Goal: Information Seeking & Learning: Find specific page/section

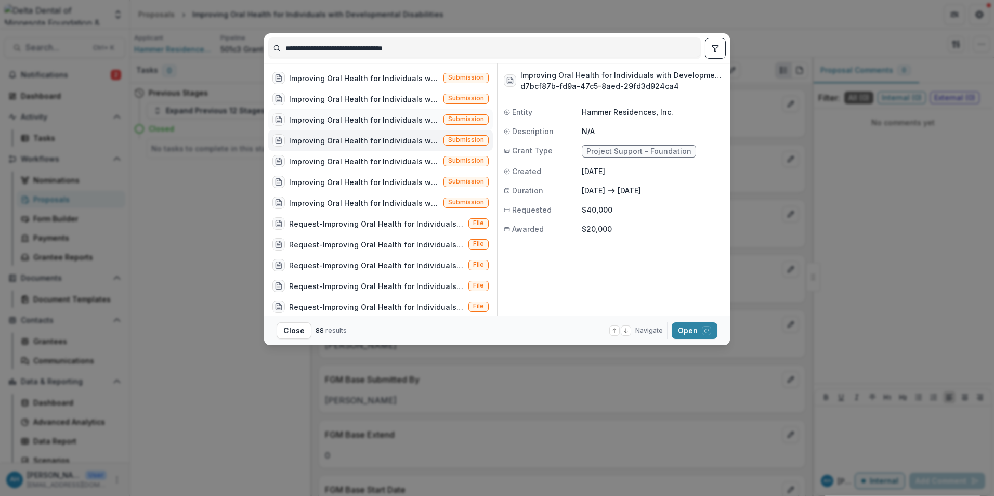
click at [391, 117] on div "Improving Oral Health for Individuals with Developmental Disabilities" at bounding box center [364, 119] width 150 height 11
click at [392, 121] on div "Improving Oral Health for Individuals with Developmental Disabilities" at bounding box center [364, 119] width 150 height 11
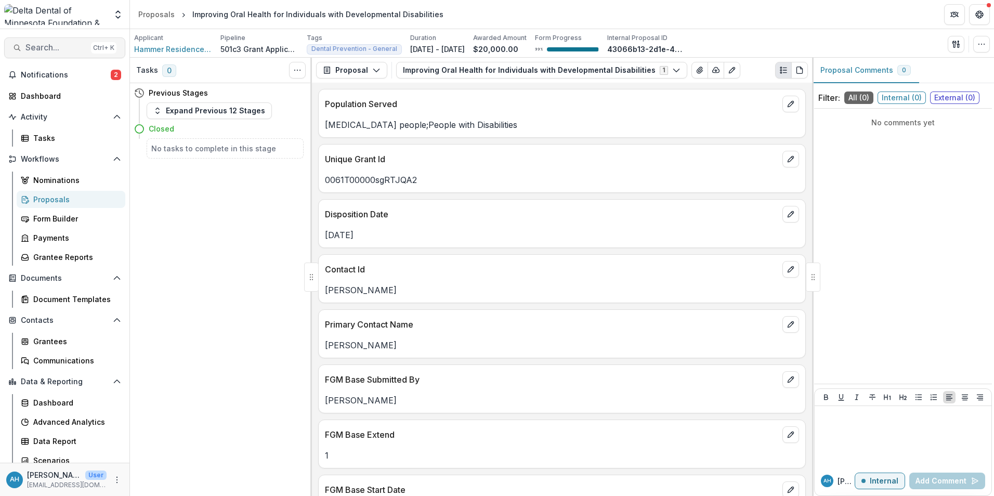
click at [40, 47] on span "Search..." at bounding box center [55, 48] width 61 height 10
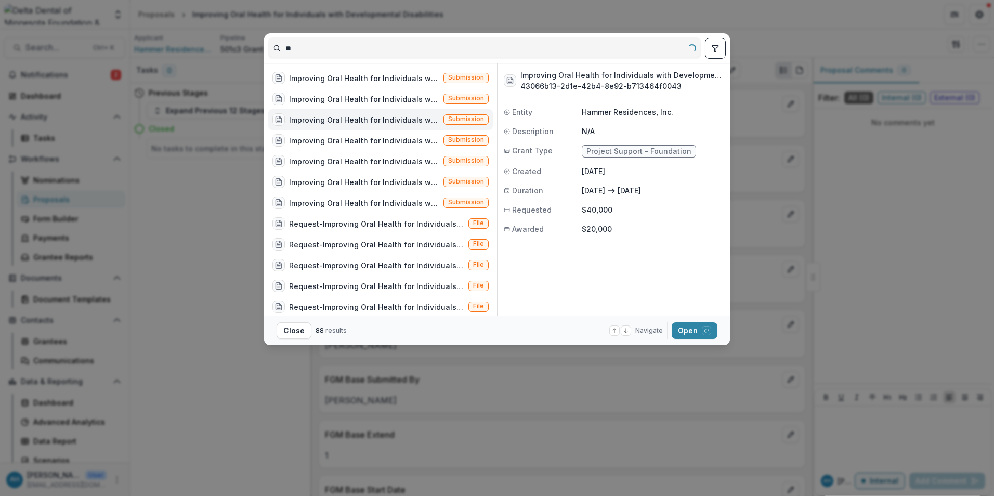
type input "*"
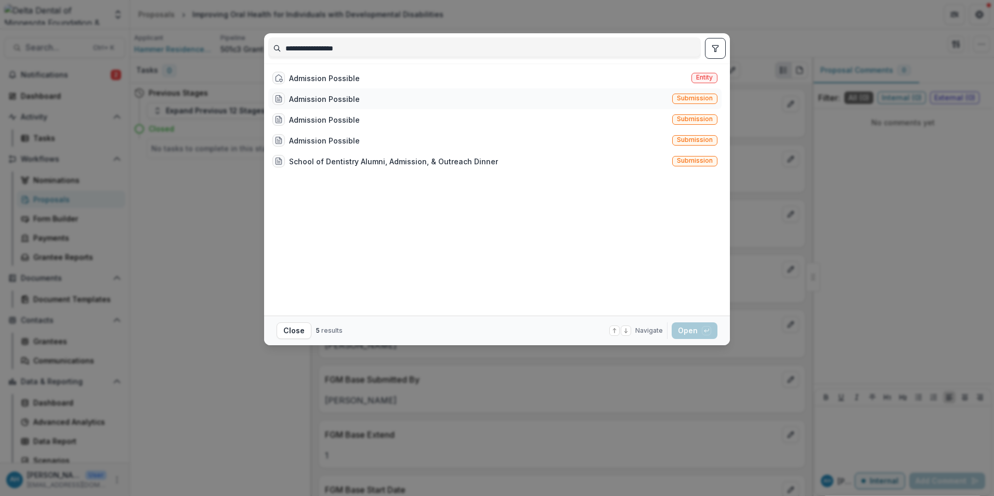
type input "**********"
click at [340, 100] on div "Admission Possible" at bounding box center [324, 99] width 71 height 11
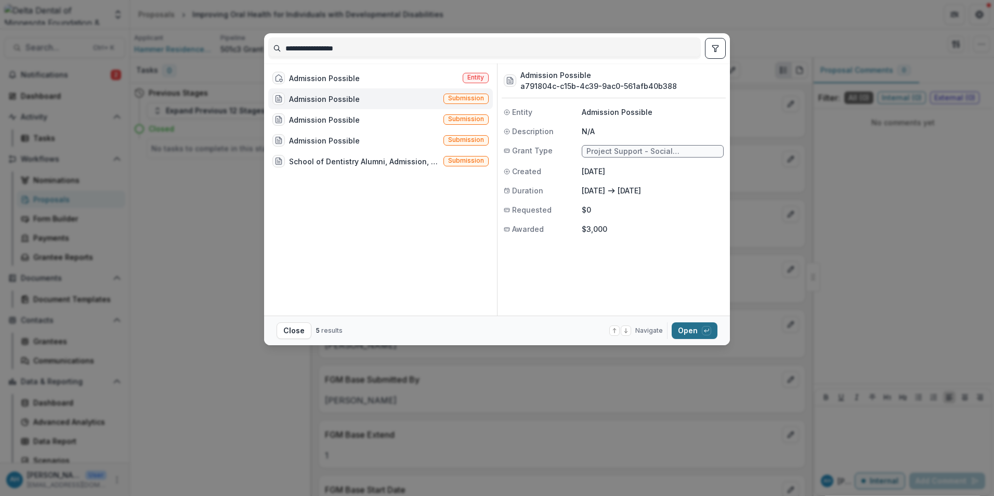
click at [690, 333] on button "Open with enter key" at bounding box center [694, 330] width 46 height 17
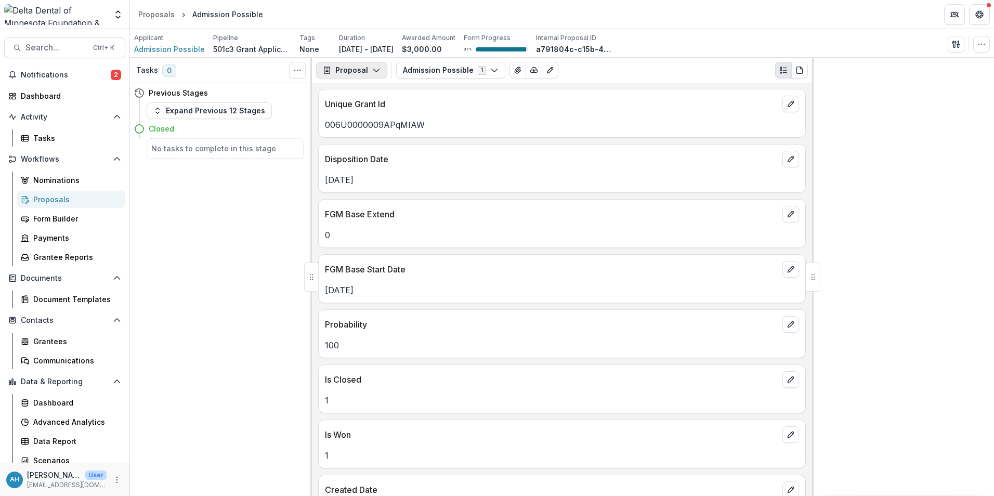
click at [355, 64] on button "Proposal" at bounding box center [351, 70] width 71 height 17
click at [373, 131] on div "Reports" at bounding box center [384, 128] width 95 height 11
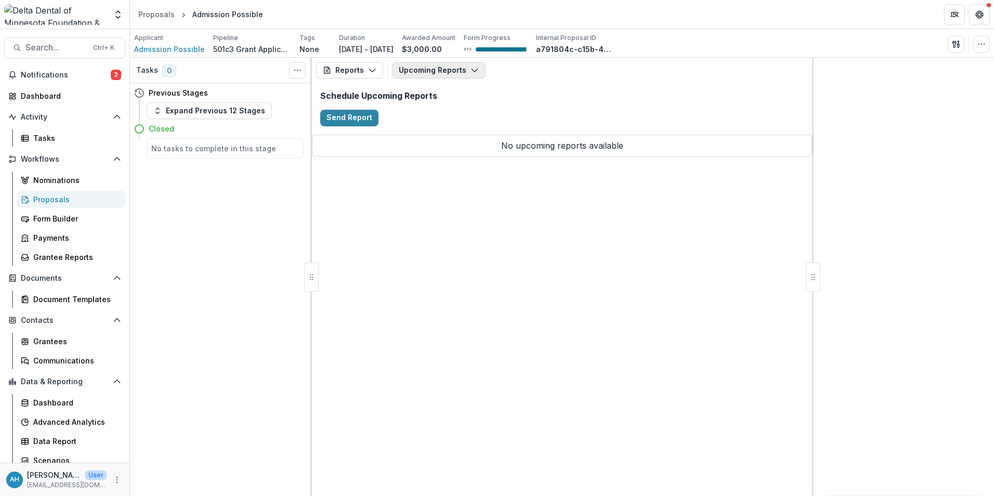
click at [423, 70] on button "Upcoming Reports" at bounding box center [439, 70] width 94 height 17
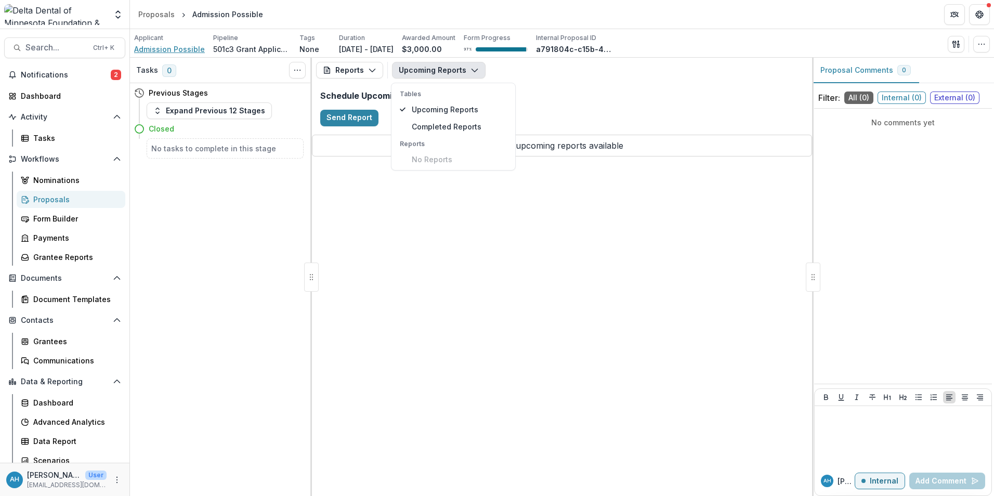
click at [177, 47] on span "Admission Possible" at bounding box center [169, 49] width 71 height 11
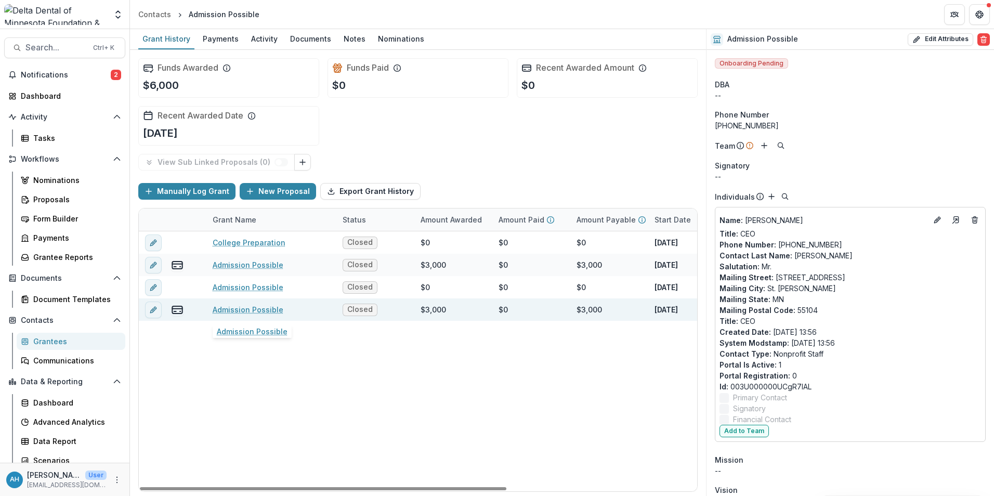
click at [252, 308] on link "Admission Possible" at bounding box center [248, 309] width 71 height 11
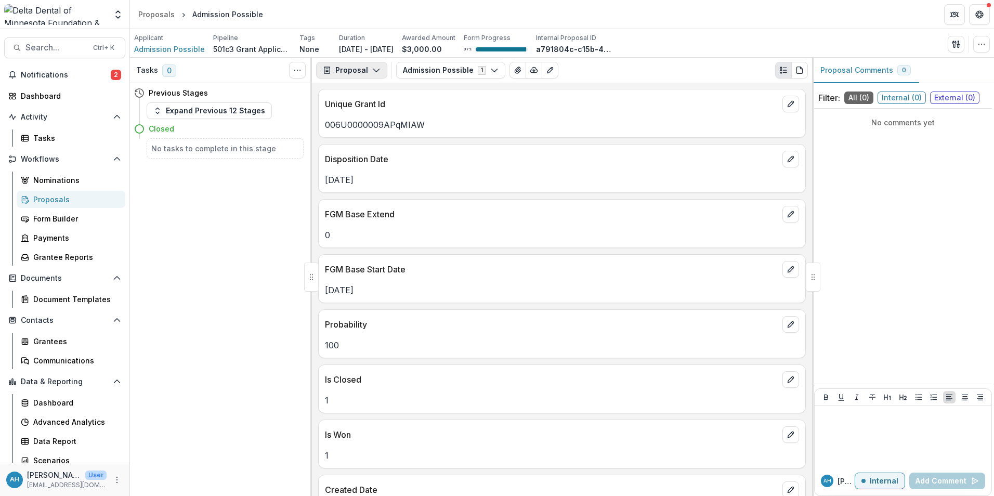
click at [363, 67] on button "Proposal" at bounding box center [351, 70] width 71 height 17
click at [366, 128] on div "Reports" at bounding box center [384, 128] width 95 height 11
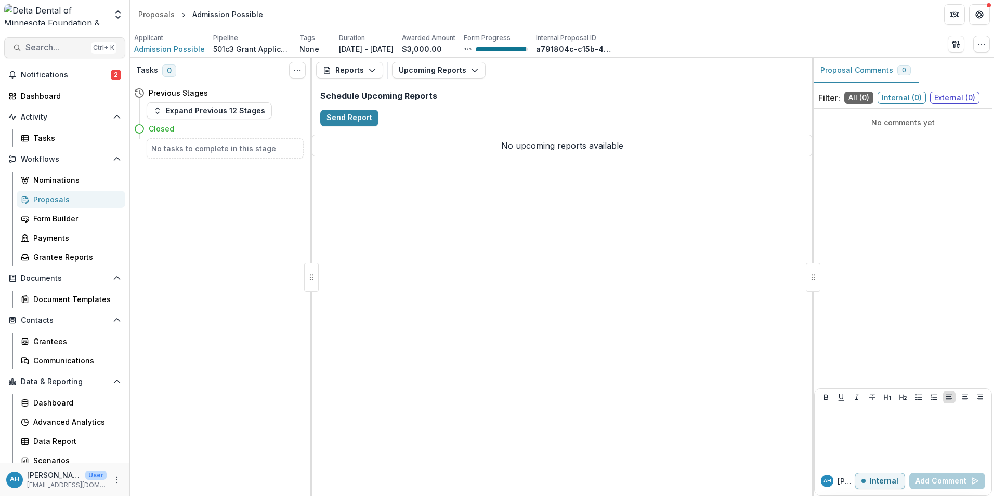
click at [69, 45] on span "Search..." at bounding box center [55, 48] width 61 height 10
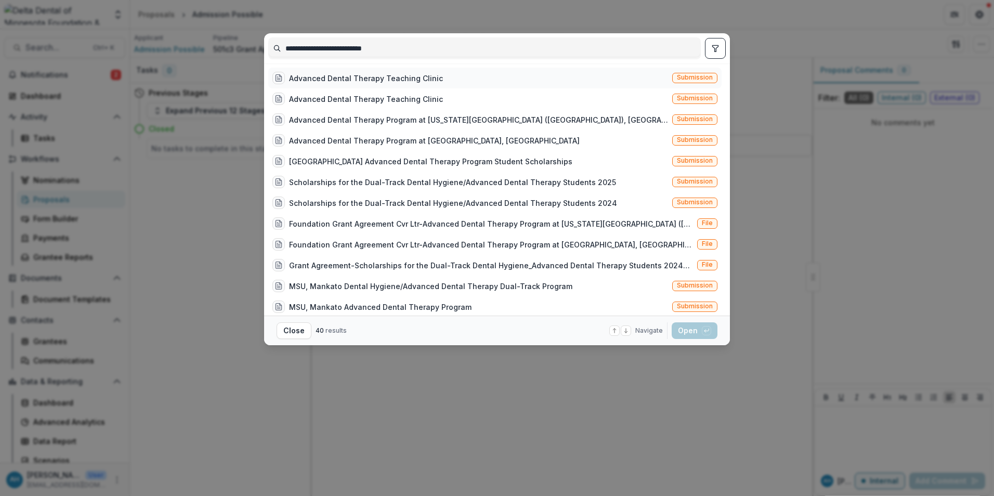
type input "**********"
click at [409, 82] on div "Advanced Dental Therapy Teaching Clinic" at bounding box center [366, 78] width 154 height 11
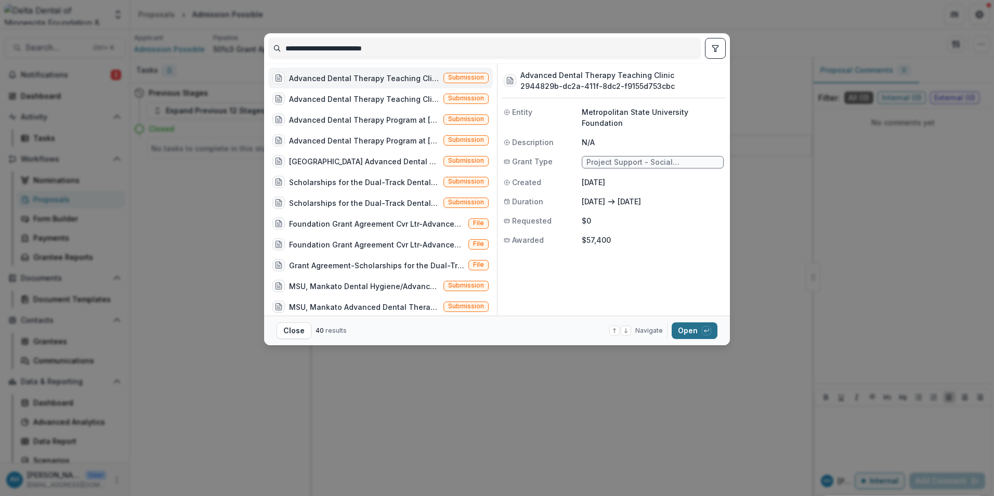
click at [690, 331] on button "Open with enter key" at bounding box center [694, 330] width 46 height 17
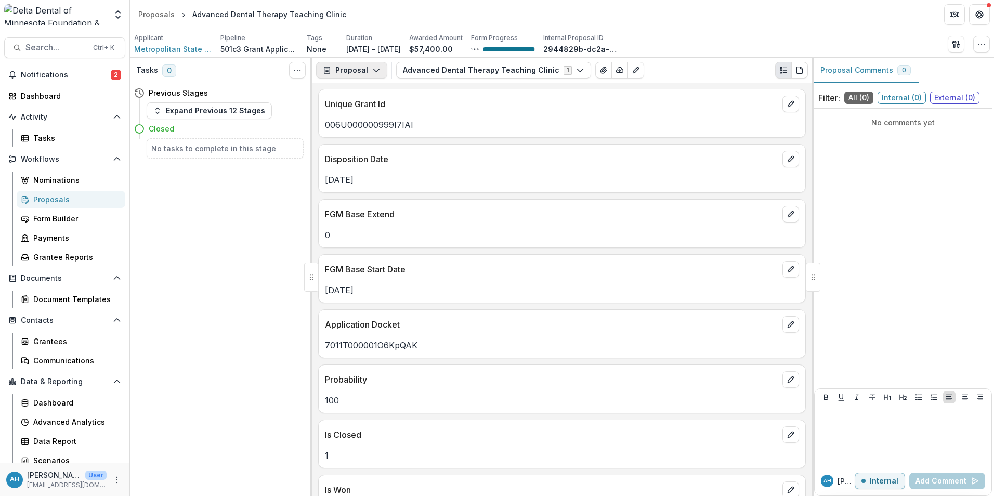
click at [367, 71] on button "Proposal" at bounding box center [351, 70] width 71 height 17
click at [373, 125] on div "Reports" at bounding box center [384, 128] width 95 height 11
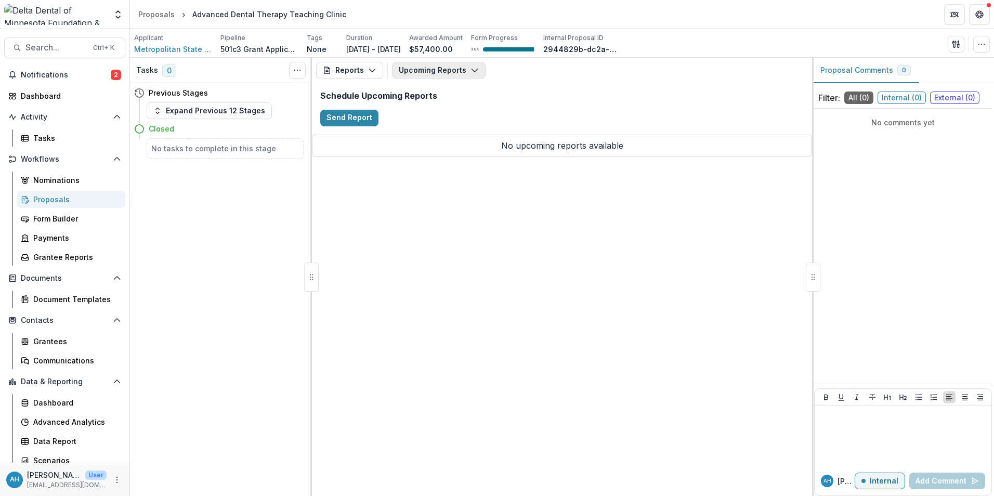
click at [454, 64] on button "Upcoming Reports" at bounding box center [439, 70] width 94 height 17
click at [455, 129] on span "Completed Reports" at bounding box center [459, 126] width 95 height 11
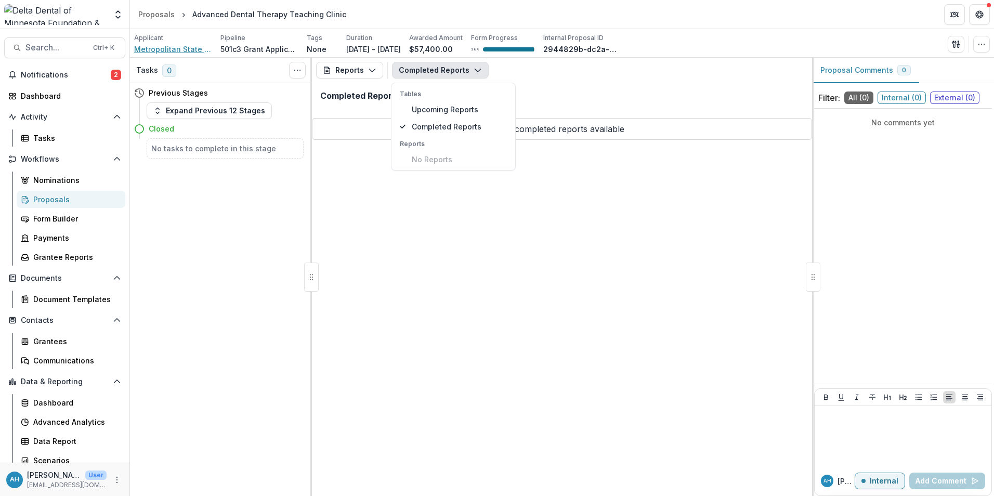
click at [169, 49] on span "Metropolitan State University Foundation" at bounding box center [173, 49] width 78 height 11
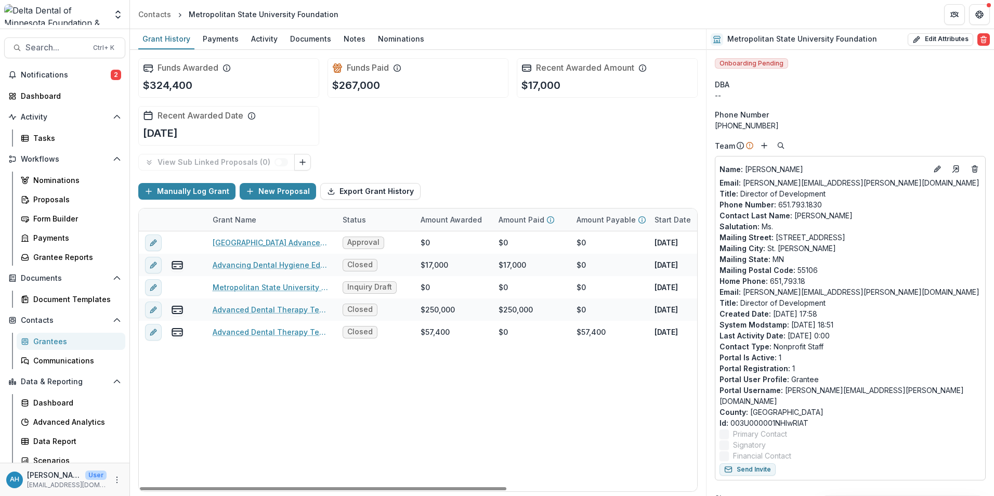
click at [234, 218] on div "Grant Name" at bounding box center [234, 219] width 56 height 11
click at [245, 266] on span "Sort Ascending" at bounding box center [254, 264] width 55 height 9
click at [282, 399] on div "Advanced Dental Therapy Teaching Clinic Closed $250,000 $250,000 $0 Feb 1, 2011…" at bounding box center [562, 361] width 847 height 260
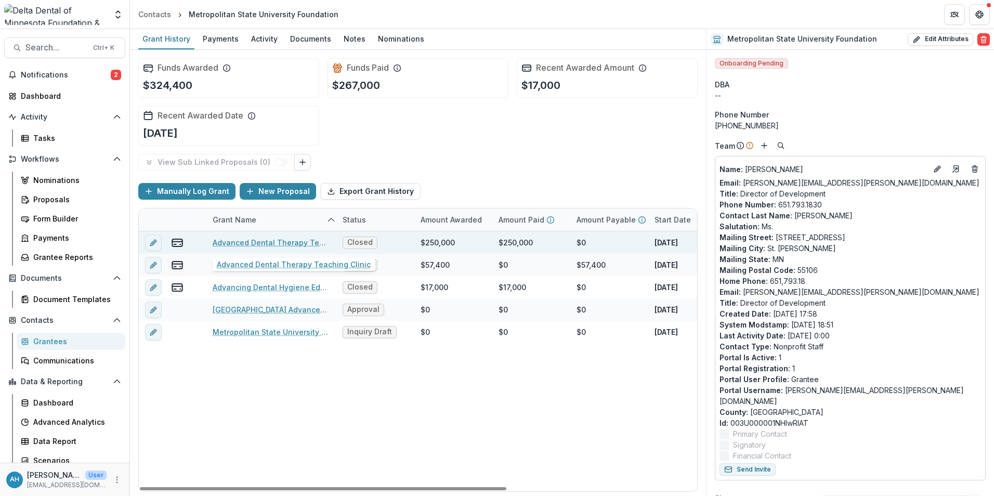
click at [279, 245] on link "Advanced Dental Therapy Teaching Clinic" at bounding box center [271, 242] width 117 height 11
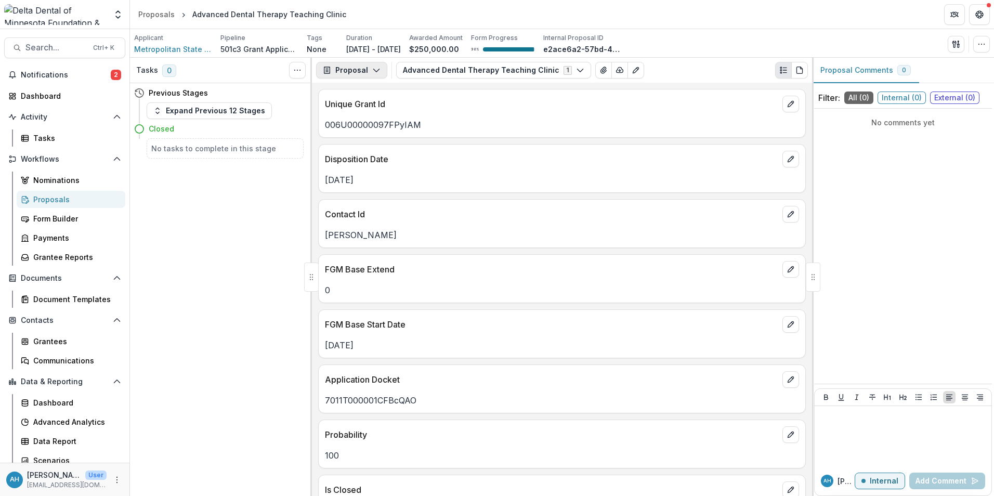
click at [355, 70] on button "Proposal" at bounding box center [351, 70] width 71 height 17
click at [362, 124] on div "Reports" at bounding box center [384, 128] width 95 height 11
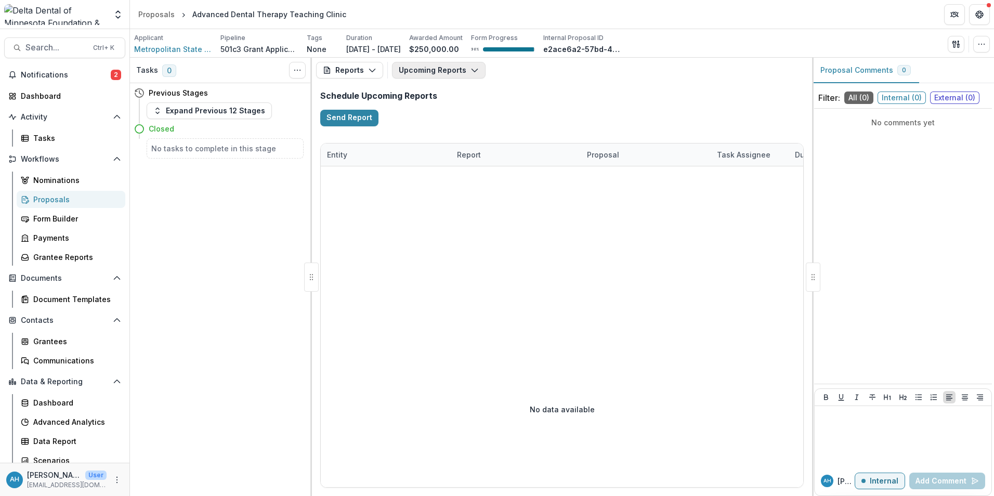
click at [434, 66] on button "Upcoming Reports" at bounding box center [439, 70] width 94 height 17
click at [437, 125] on span "Completed Reports" at bounding box center [463, 126] width 103 height 11
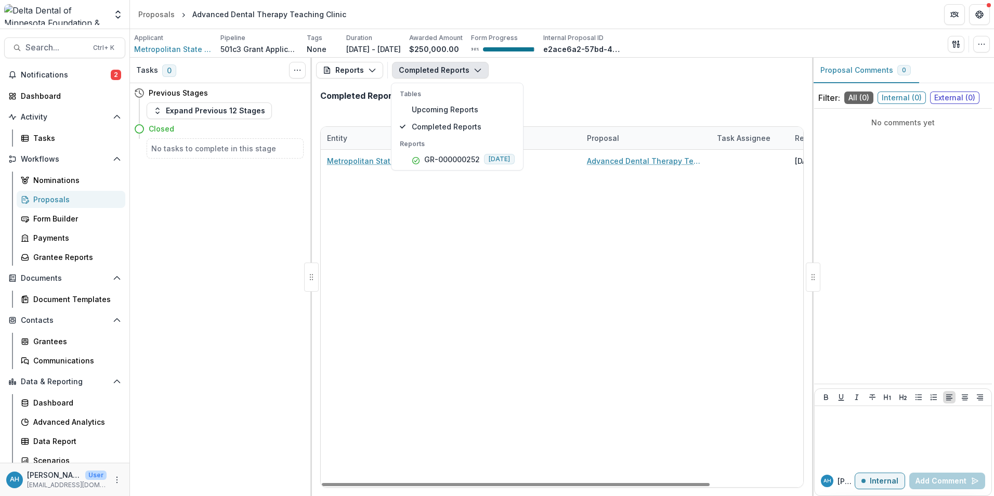
click at [579, 320] on div "Metropolitan State University Foundation GR-000000252 Advanced Dental Therapy T…" at bounding box center [620, 318] width 598 height 337
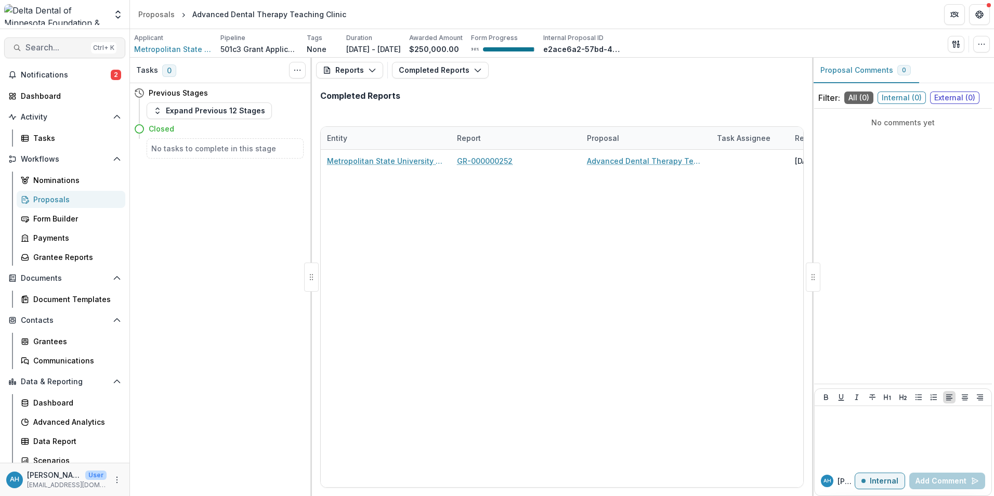
click at [49, 48] on span "Search..." at bounding box center [55, 48] width 61 height 10
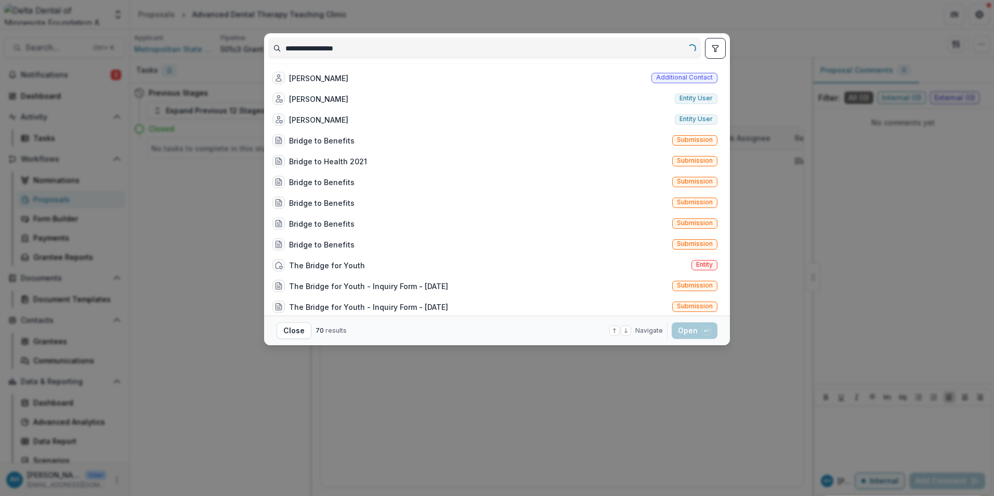
type input "**********"
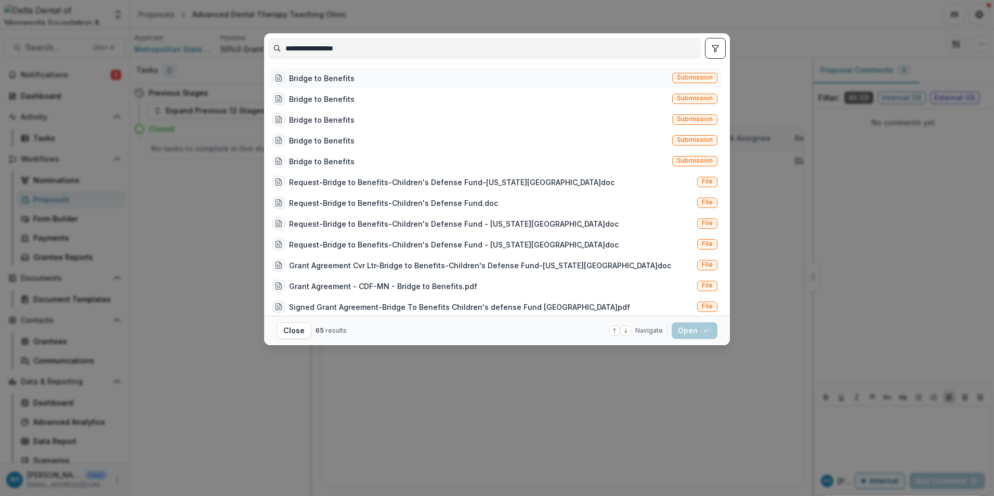
click at [336, 79] on div "Bridge to Benefits" at bounding box center [321, 78] width 65 height 11
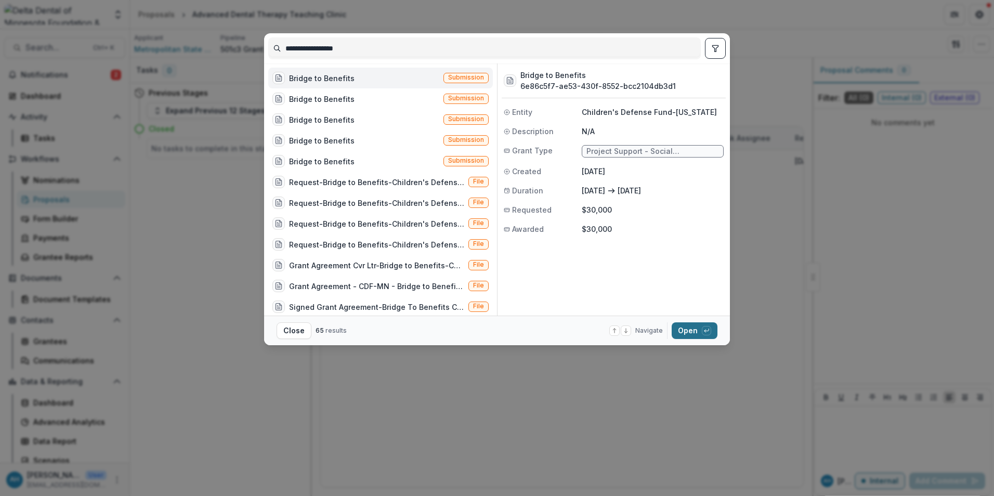
click at [687, 330] on button "Open with enter key" at bounding box center [694, 330] width 46 height 17
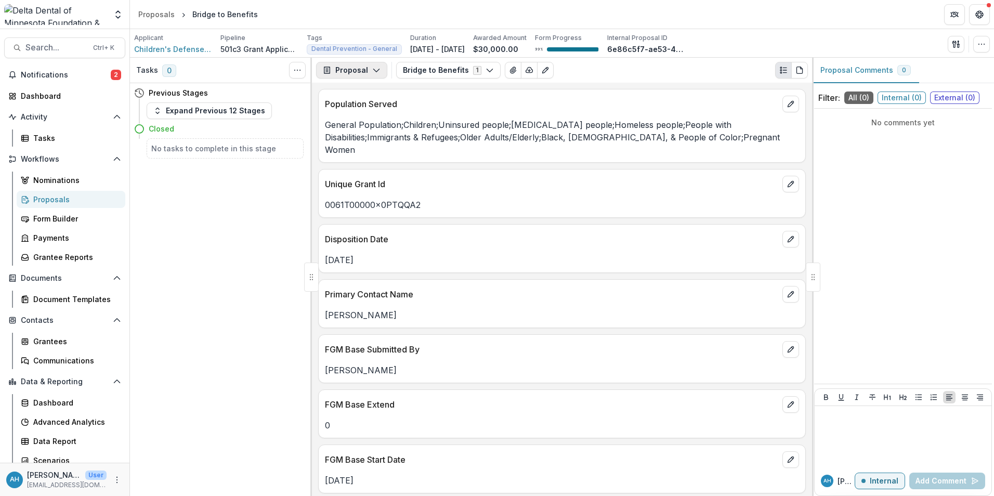
click at [359, 71] on button "Proposal" at bounding box center [351, 70] width 71 height 17
click at [361, 131] on div "Reports" at bounding box center [384, 128] width 95 height 11
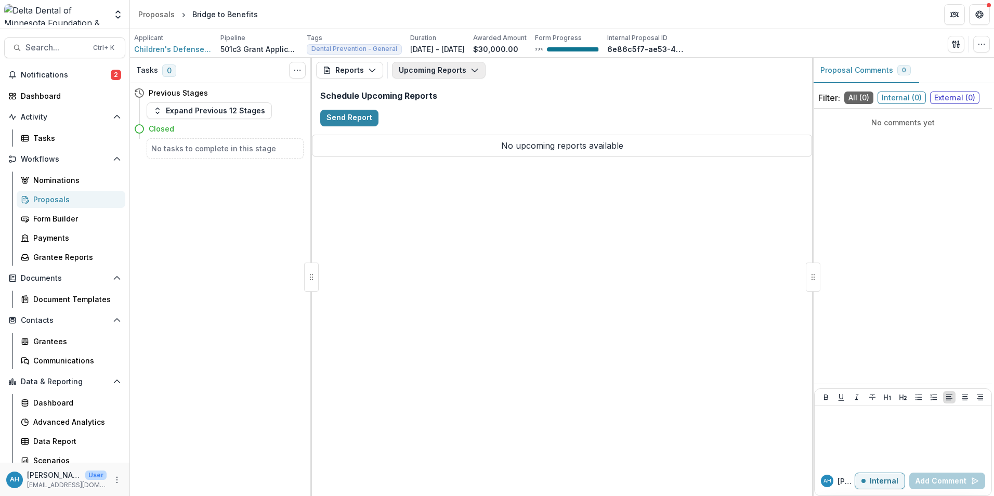
click at [433, 70] on button "Upcoming Reports" at bounding box center [439, 70] width 94 height 17
click at [64, 50] on span "Search..." at bounding box center [55, 48] width 61 height 10
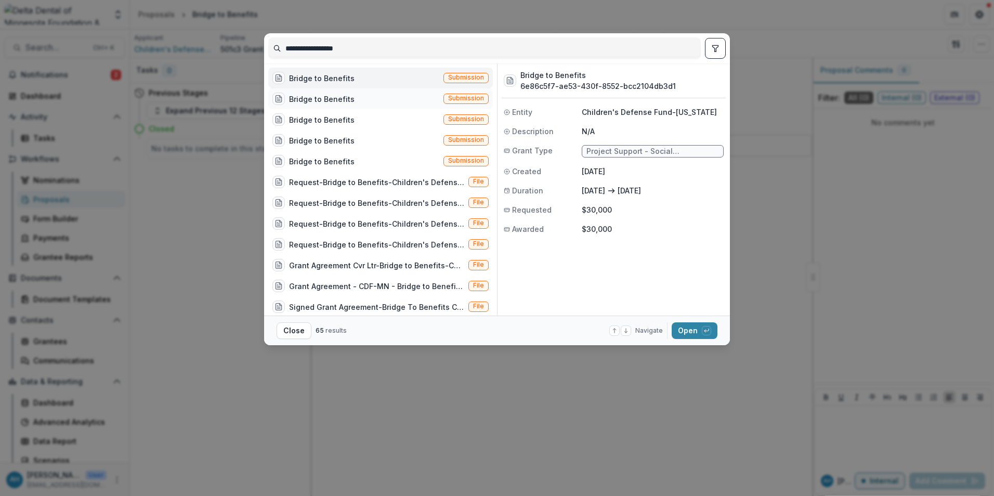
click at [340, 101] on div "Bridge to Benefits" at bounding box center [321, 99] width 65 height 11
click at [686, 327] on button "Open with enter key" at bounding box center [694, 330] width 46 height 17
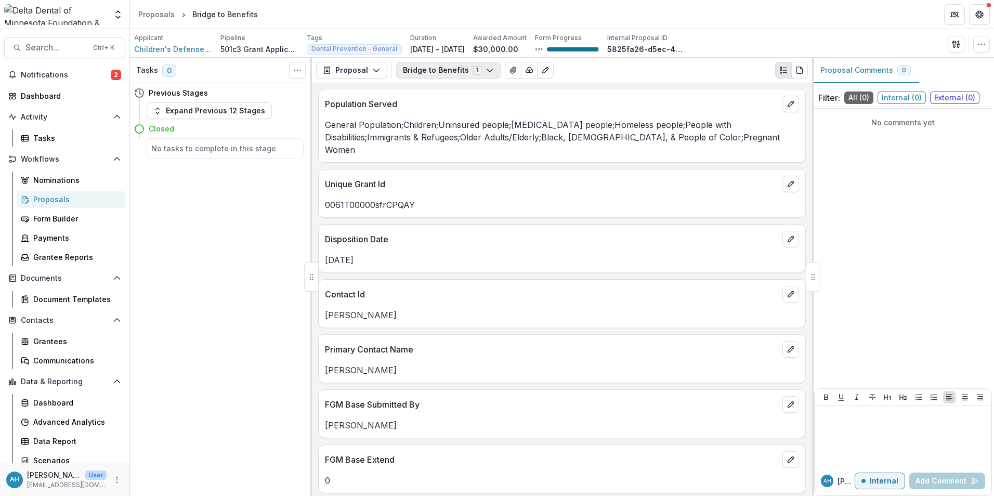
click at [435, 71] on button "Bridge to Benefits 1" at bounding box center [448, 70] width 104 height 17
click at [358, 69] on button "Proposal" at bounding box center [351, 70] width 71 height 17
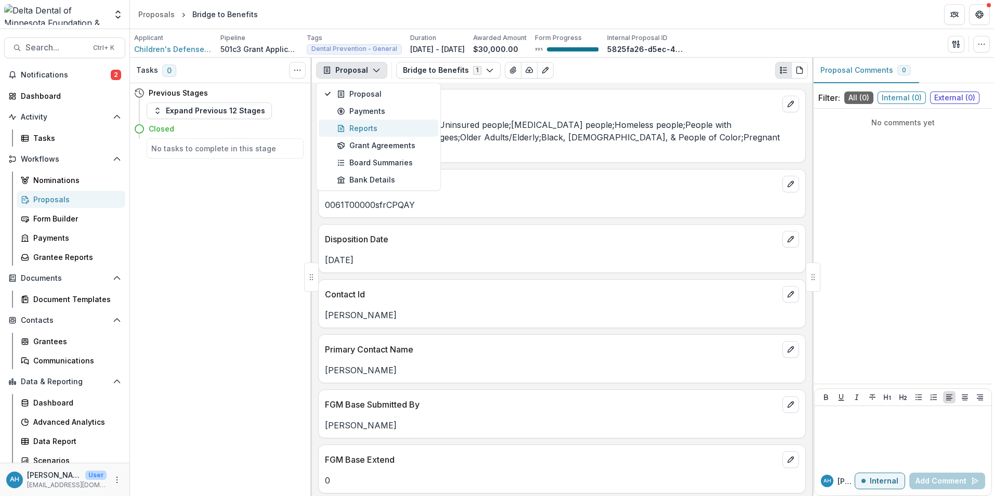
click at [365, 131] on div "Reports" at bounding box center [384, 128] width 95 height 11
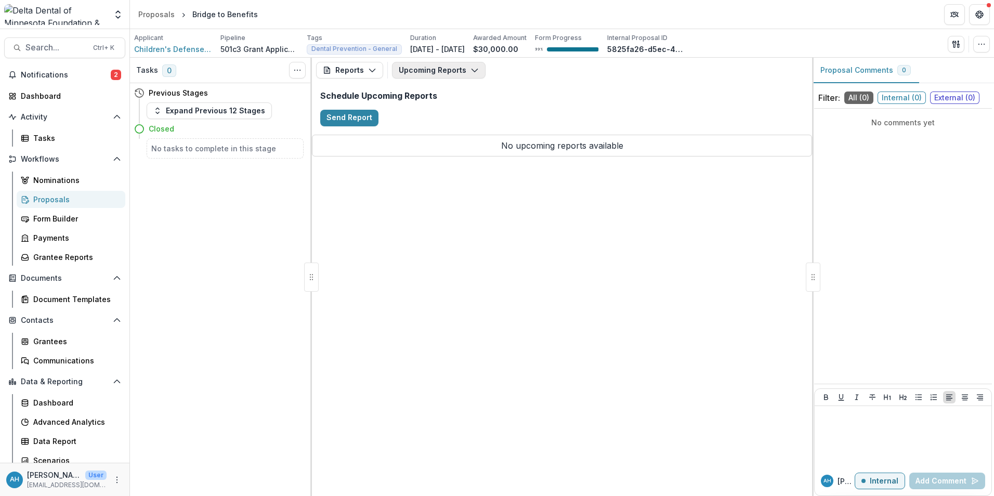
click at [439, 72] on button "Upcoming Reports" at bounding box center [439, 70] width 94 height 17
click at [55, 40] on button "Search... Ctrl + K" at bounding box center [64, 47] width 121 height 21
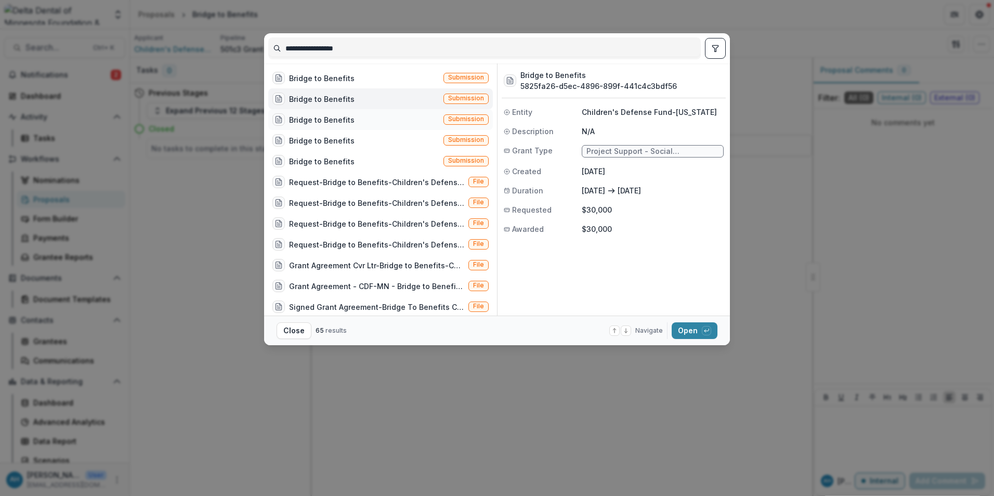
click at [324, 120] on div "Bridge to Benefits" at bounding box center [321, 119] width 65 height 11
click at [696, 330] on button "Open with enter key" at bounding box center [694, 330] width 46 height 17
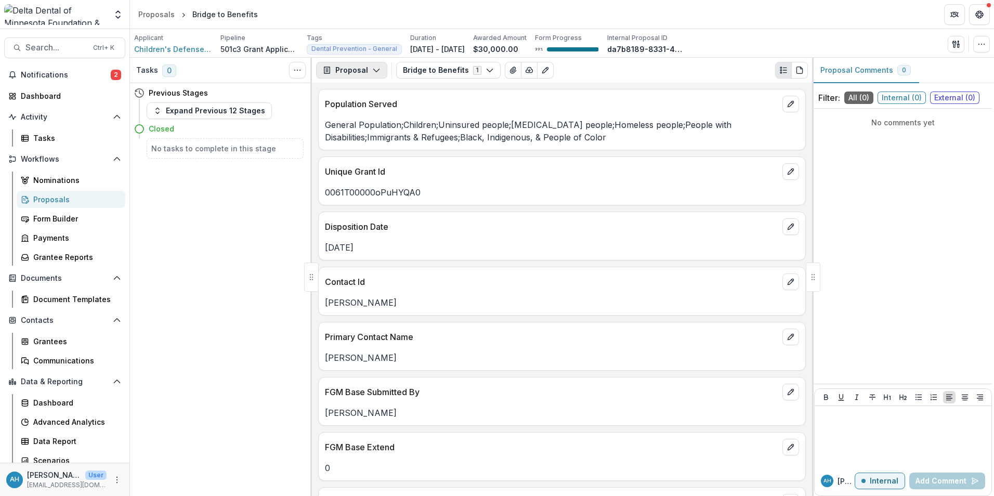
click at [364, 72] on button "Proposal" at bounding box center [351, 70] width 71 height 17
click at [365, 129] on div "Reports" at bounding box center [384, 128] width 95 height 11
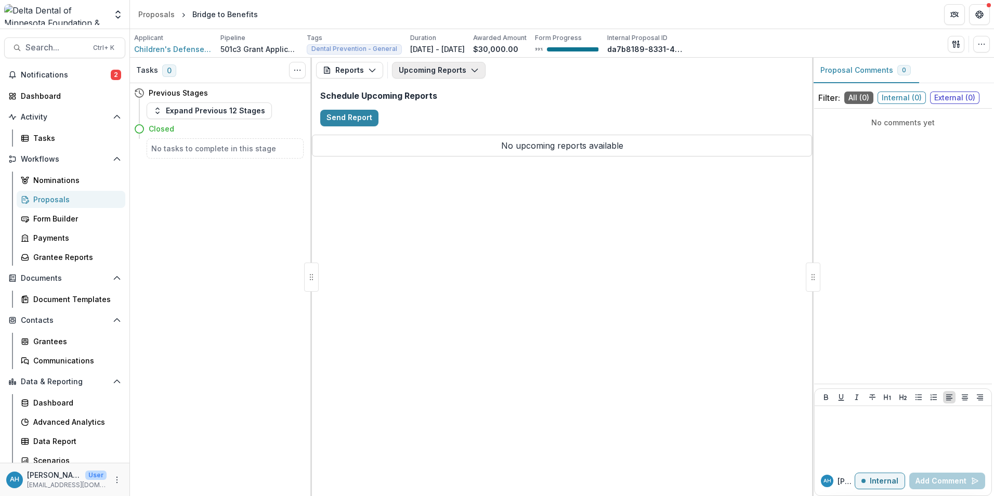
click at [437, 70] on button "Upcoming Reports" at bounding box center [439, 70] width 94 height 17
click at [46, 42] on button "Search... Ctrl + K" at bounding box center [64, 47] width 121 height 21
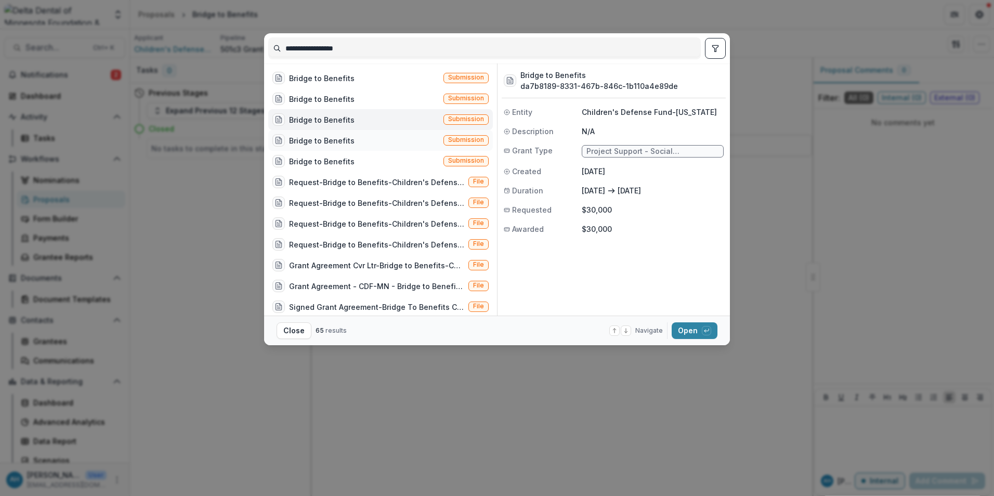
click at [320, 141] on div "Bridge to Benefits" at bounding box center [321, 140] width 65 height 11
click at [686, 328] on button "Open with enter key" at bounding box center [694, 330] width 46 height 17
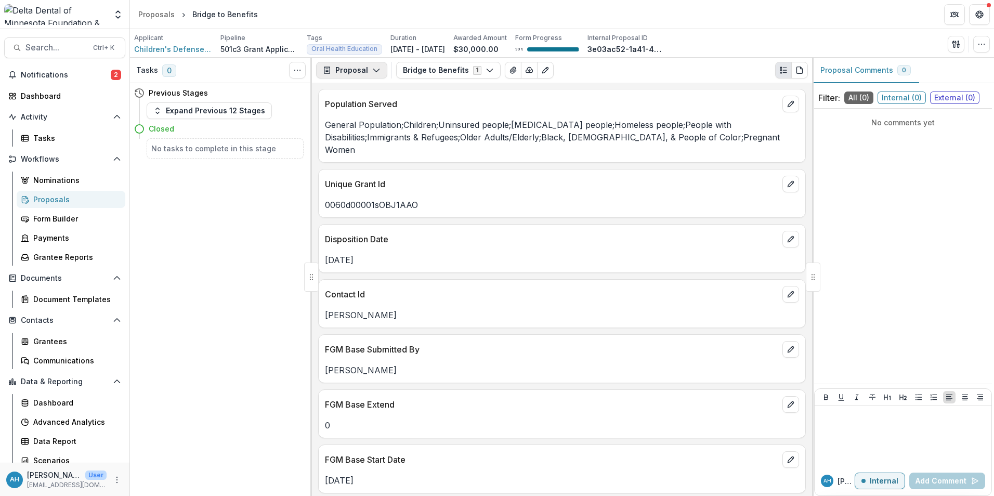
click at [363, 72] on button "Proposal" at bounding box center [351, 70] width 71 height 17
click at [363, 129] on div "Reports" at bounding box center [384, 128] width 95 height 11
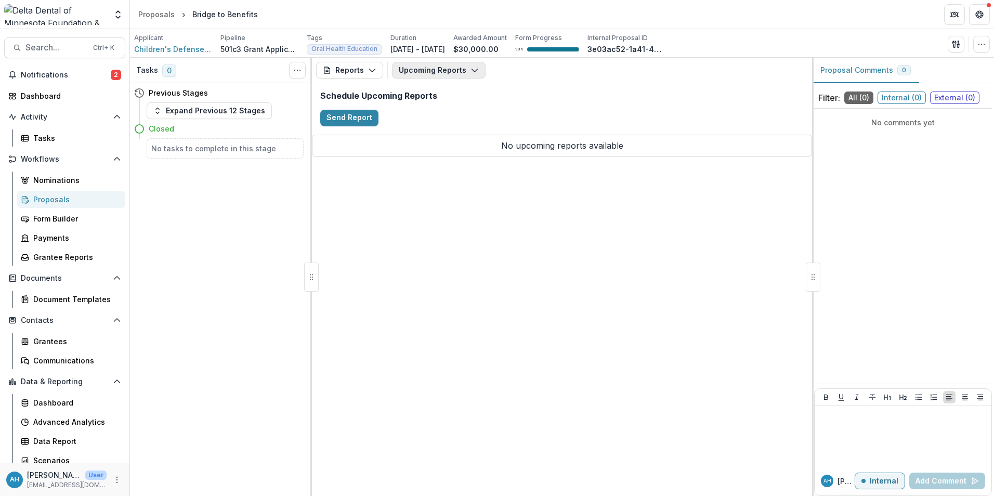
click at [425, 71] on button "Upcoming Reports" at bounding box center [439, 70] width 94 height 17
click at [70, 46] on span "Search..." at bounding box center [55, 48] width 61 height 10
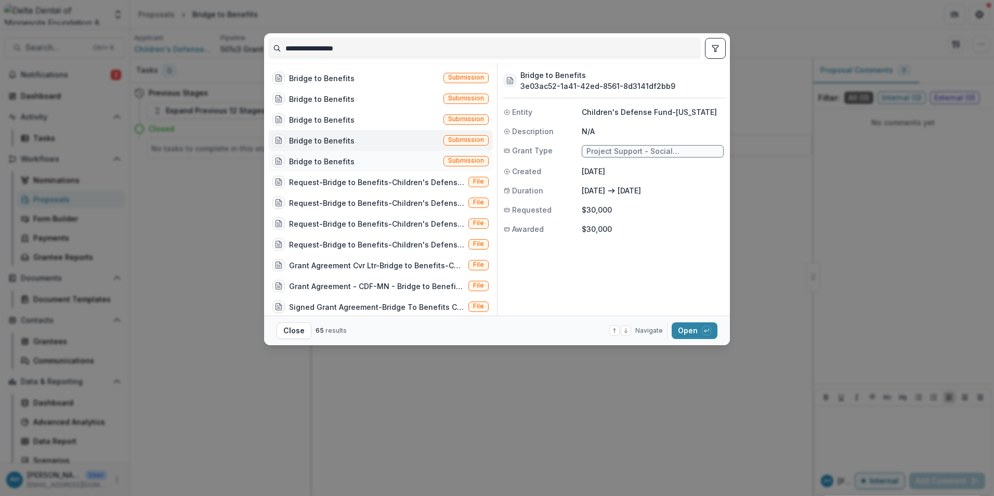
click at [323, 162] on div "Bridge to Benefits" at bounding box center [321, 161] width 65 height 11
click at [687, 329] on button "Open with enter key" at bounding box center [694, 330] width 46 height 17
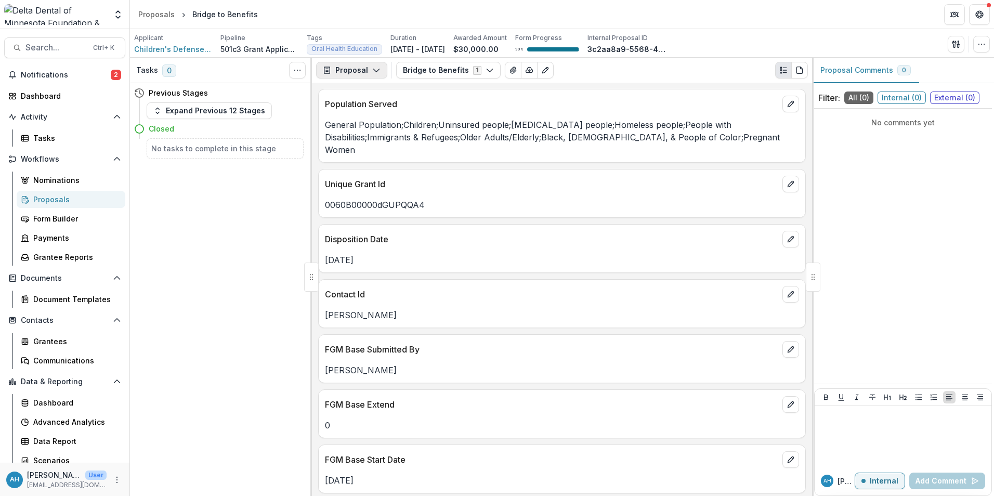
click at [355, 74] on button "Proposal" at bounding box center [351, 70] width 71 height 17
click at [362, 129] on div "Reports" at bounding box center [384, 128] width 95 height 11
click at [362, 129] on div "Proposal Payments Reports Grant Agreements Board Summaries Bank Details" at bounding box center [379, 136] width 120 height 103
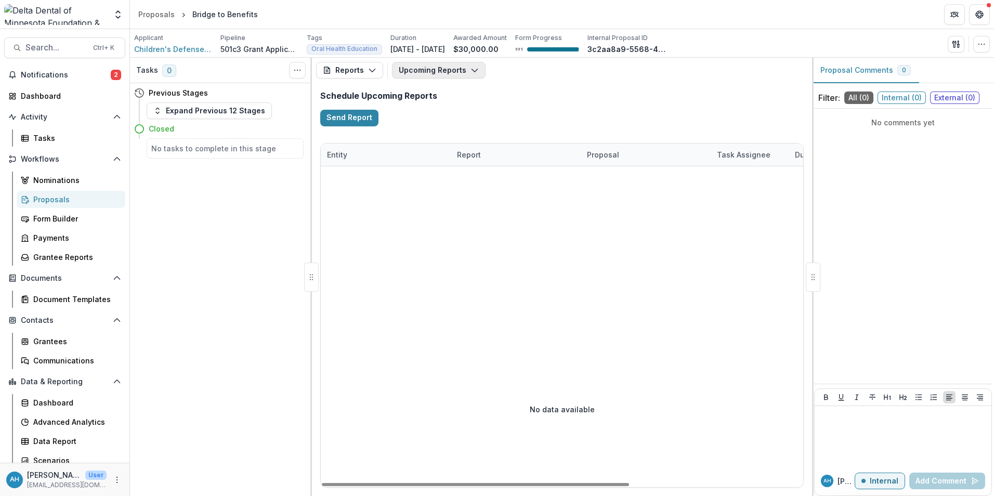
click at [438, 73] on button "Upcoming Reports" at bounding box center [439, 70] width 94 height 17
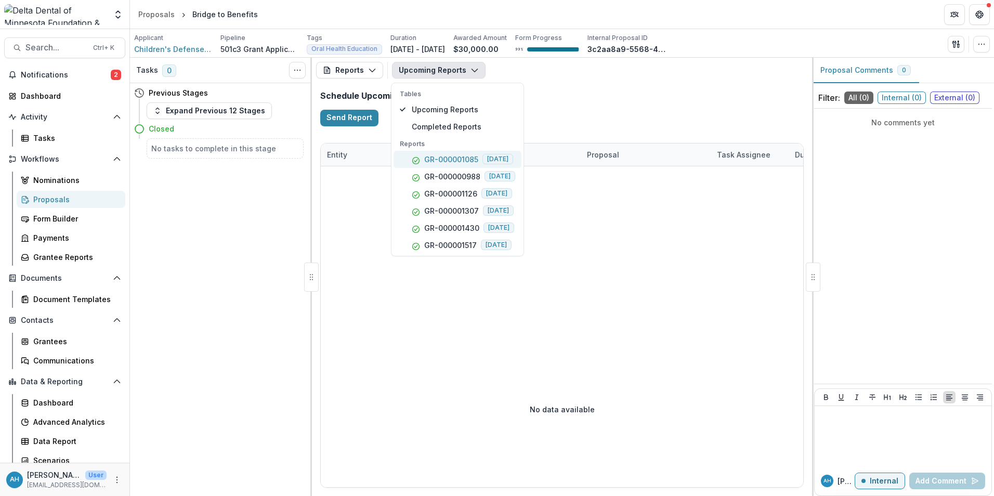
click at [449, 159] on p "GR-000001085" at bounding box center [451, 159] width 54 height 11
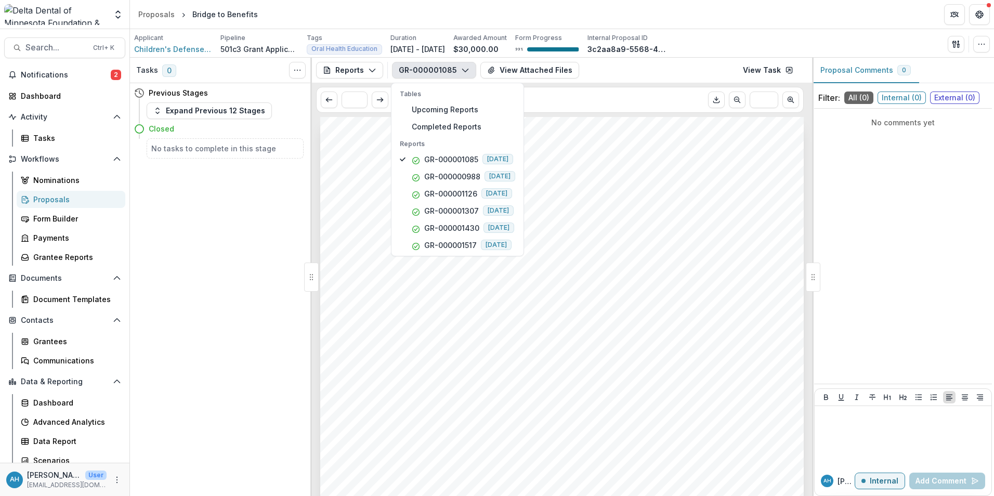
click at [626, 69] on div "GR-000001085 Tables Upcoming Reports Completed Reports Reports GR-000001085 201…" at bounding box center [600, 70] width 416 height 17
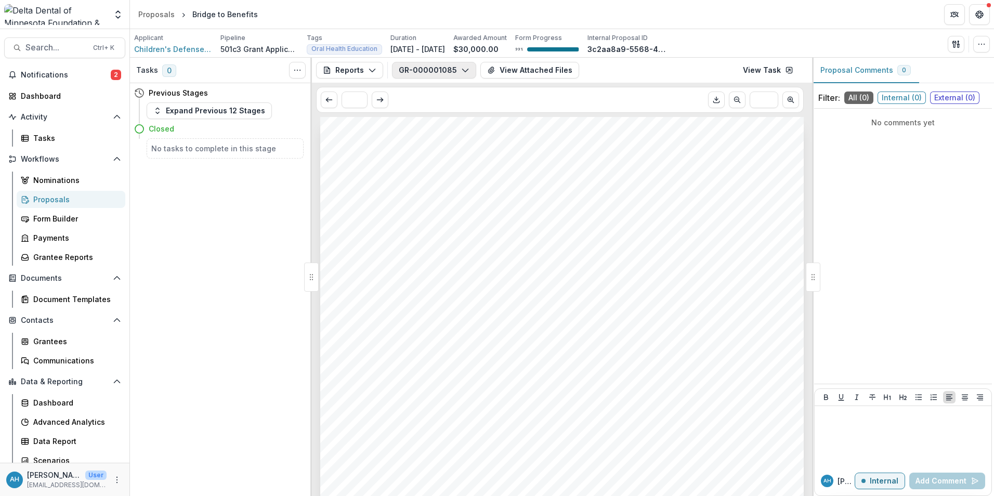
click at [445, 67] on button "GR-000001085" at bounding box center [434, 70] width 84 height 17
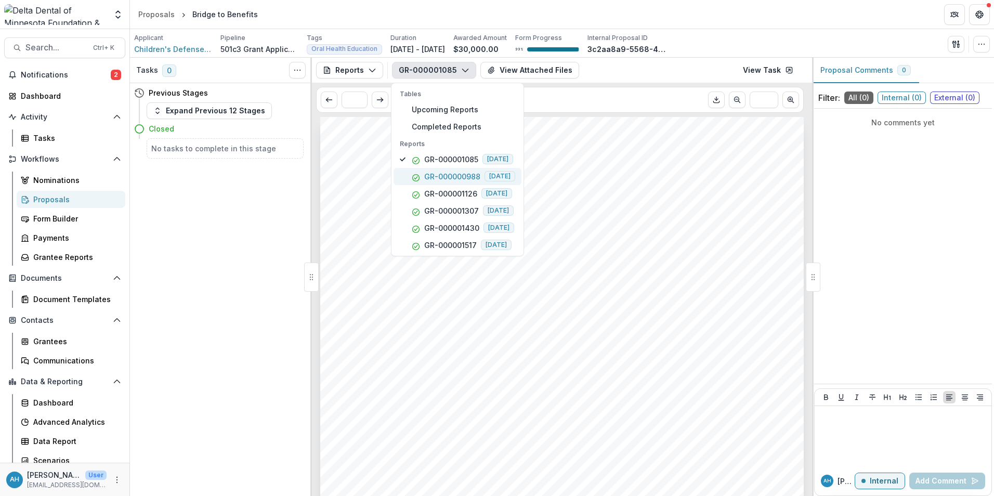
click at [453, 177] on p "GR-000000988" at bounding box center [452, 176] width 56 height 11
click at [748, 19] on header "Proposals Bridge to Benefits" at bounding box center [562, 14] width 864 height 29
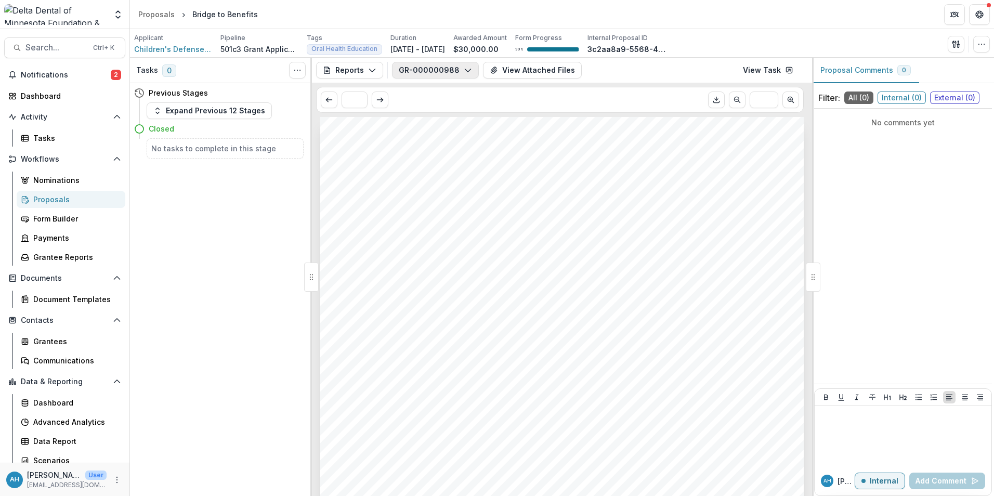
click at [447, 71] on button "GR-000000988" at bounding box center [435, 70] width 87 height 17
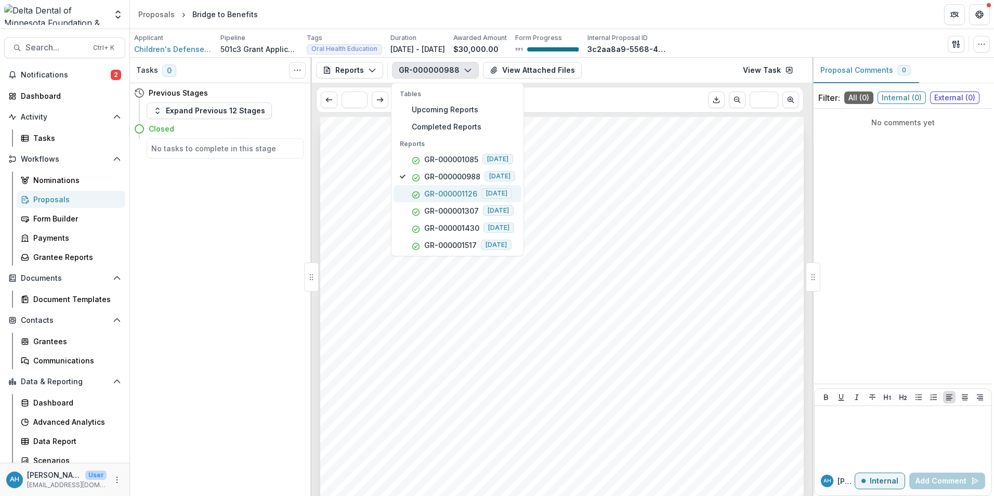
click at [456, 194] on p "GR-000001126" at bounding box center [450, 193] width 53 height 11
click at [441, 210] on p "GR-000001307" at bounding box center [451, 210] width 55 height 11
click at [739, 19] on header "Proposals Bridge to Benefits" at bounding box center [562, 14] width 864 height 29
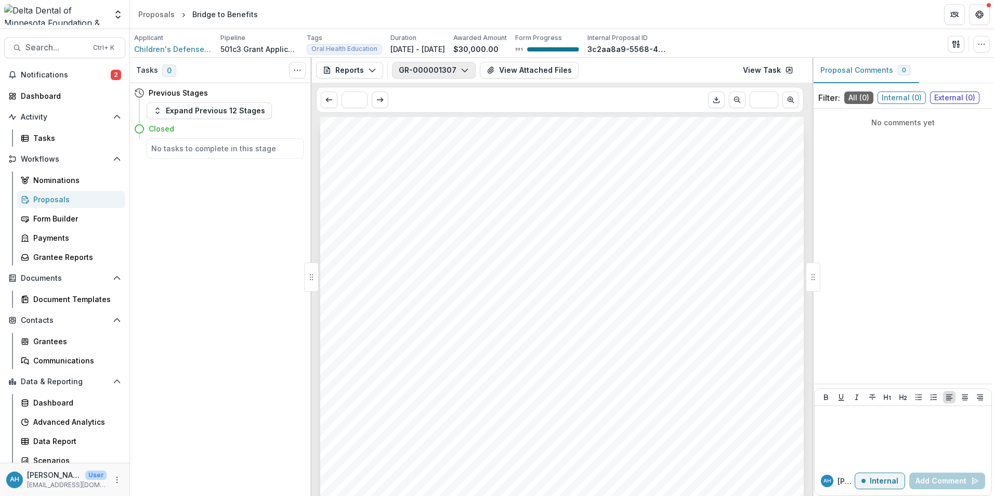
click at [431, 69] on button "GR-000001307" at bounding box center [434, 70] width 84 height 17
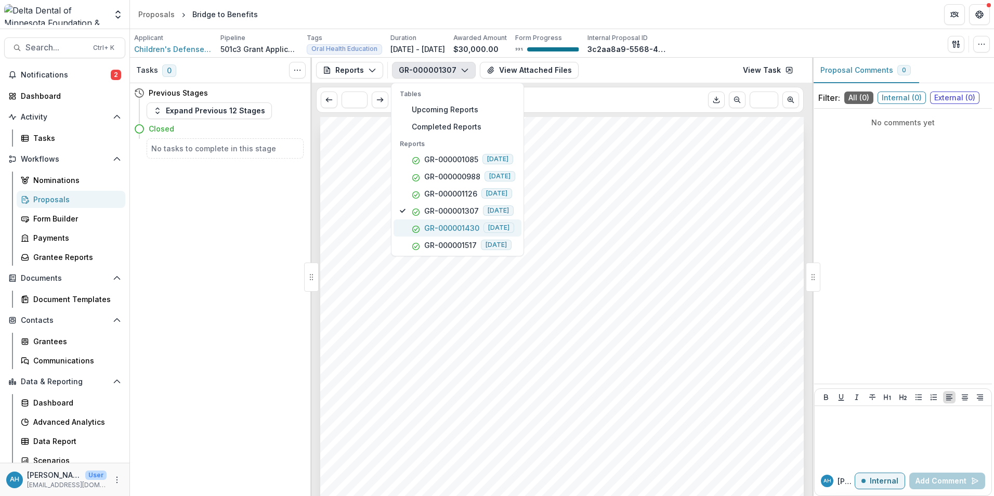
click at [458, 223] on p "GR-000001430" at bounding box center [451, 227] width 55 height 11
click at [756, 9] on header "Proposals Bridge to Benefits" at bounding box center [562, 14] width 864 height 29
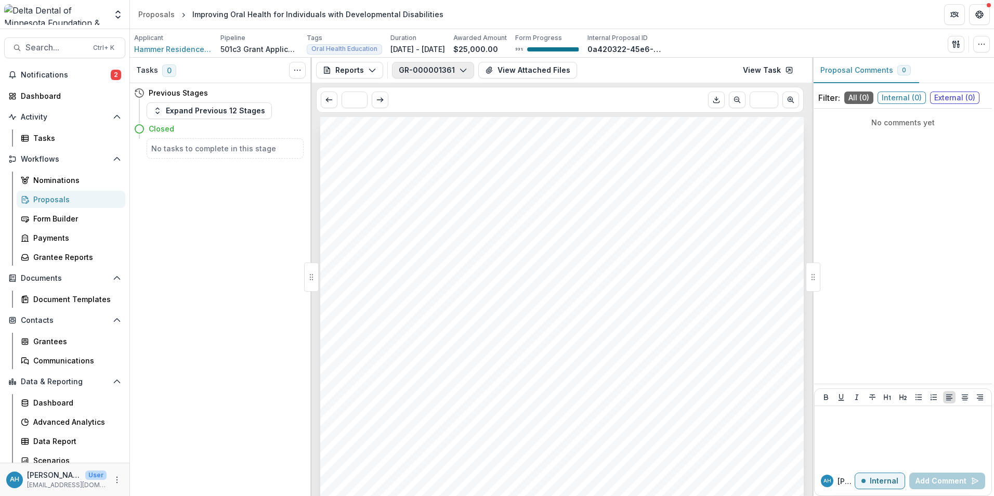
click at [435, 74] on button "GR-000001361" at bounding box center [433, 70] width 82 height 17
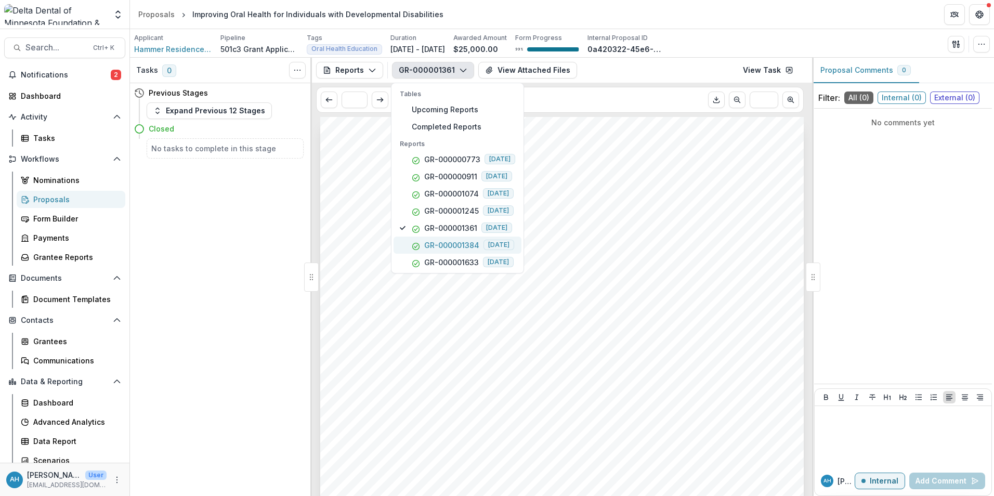
click at [441, 248] on p "GR-000001384" at bounding box center [451, 245] width 55 height 11
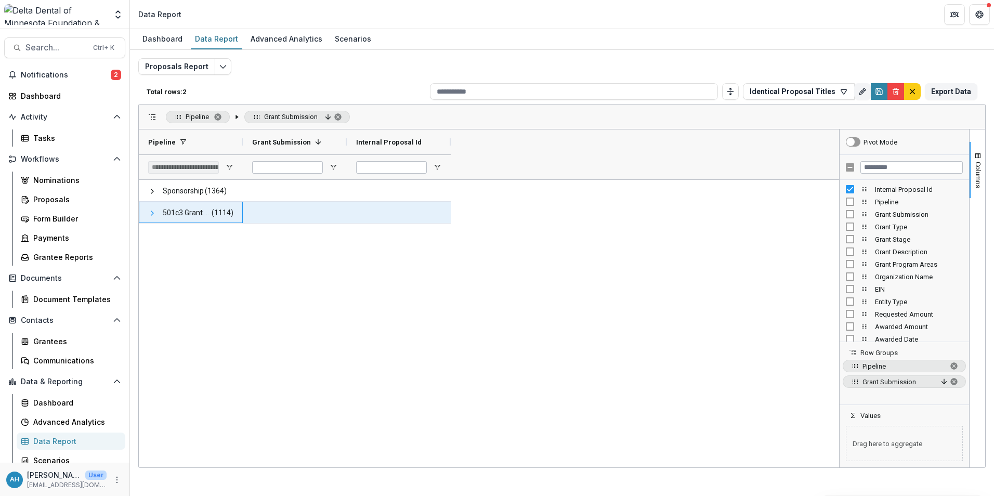
click at [152, 214] on span at bounding box center [152, 213] width 8 height 8
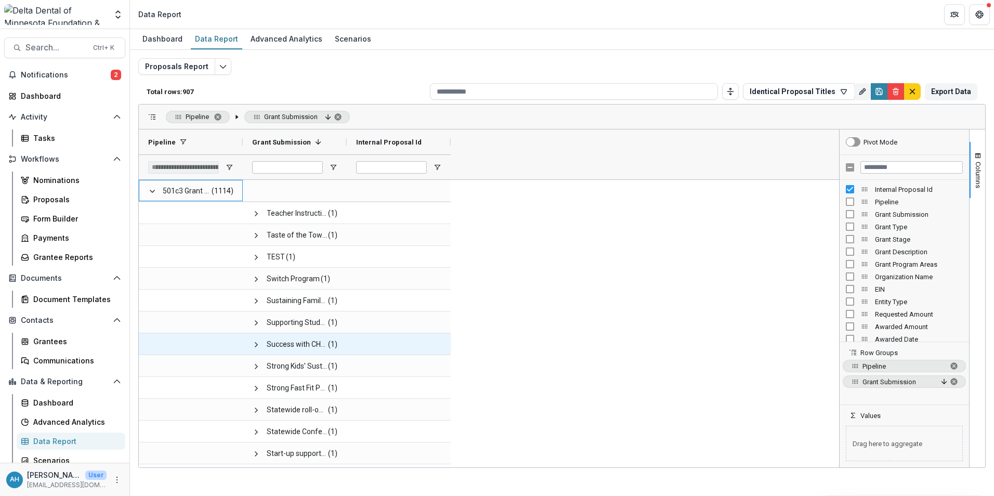
scroll to position [1393, 0]
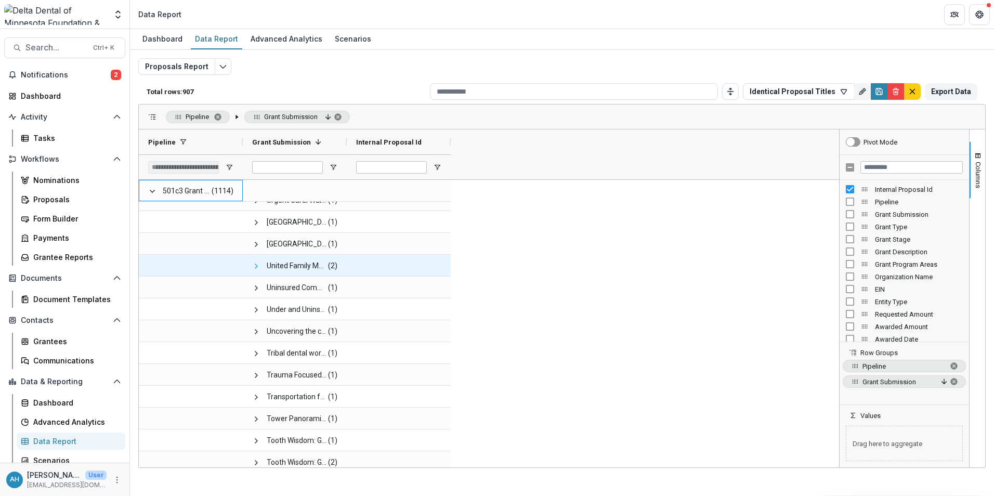
click at [256, 266] on span at bounding box center [256, 266] width 8 height 8
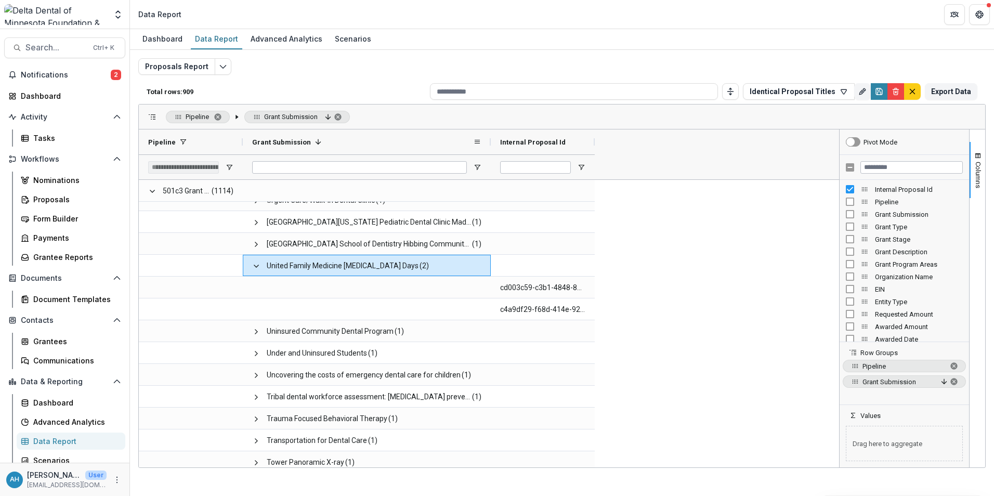
drag, startPoint x: 346, startPoint y: 144, endPoint x: 490, endPoint y: 145, distance: 143.9
click at [490, 145] on div at bounding box center [490, 141] width 4 height 25
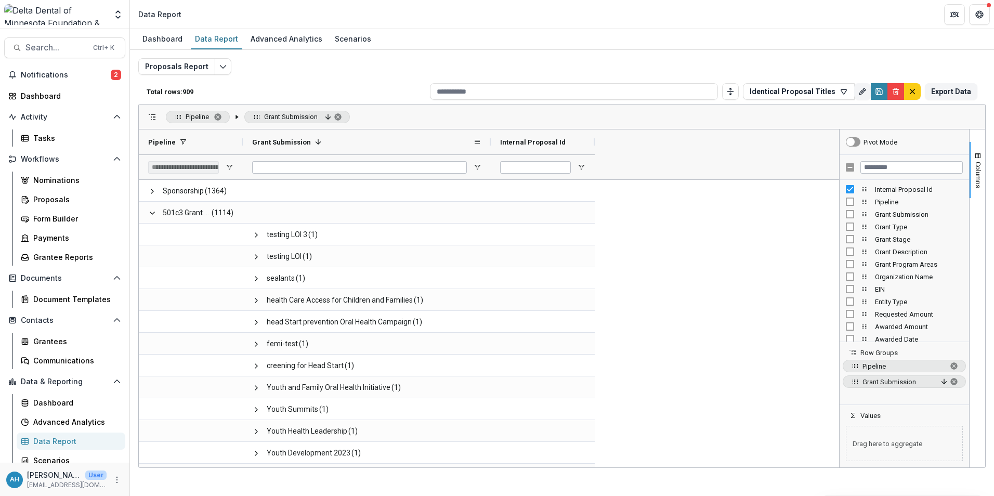
click at [286, 143] on span "Grant Submission" at bounding box center [281, 142] width 59 height 8
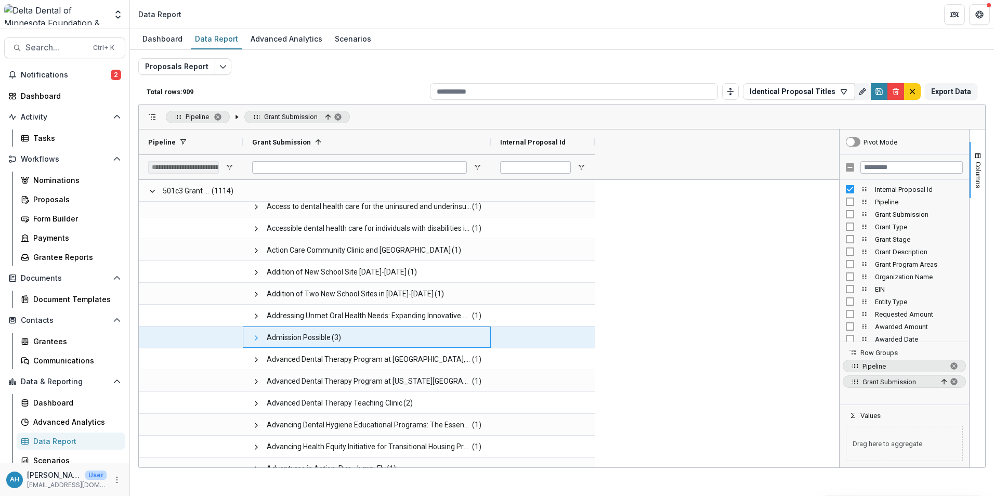
click at [255, 339] on span at bounding box center [256, 338] width 8 height 8
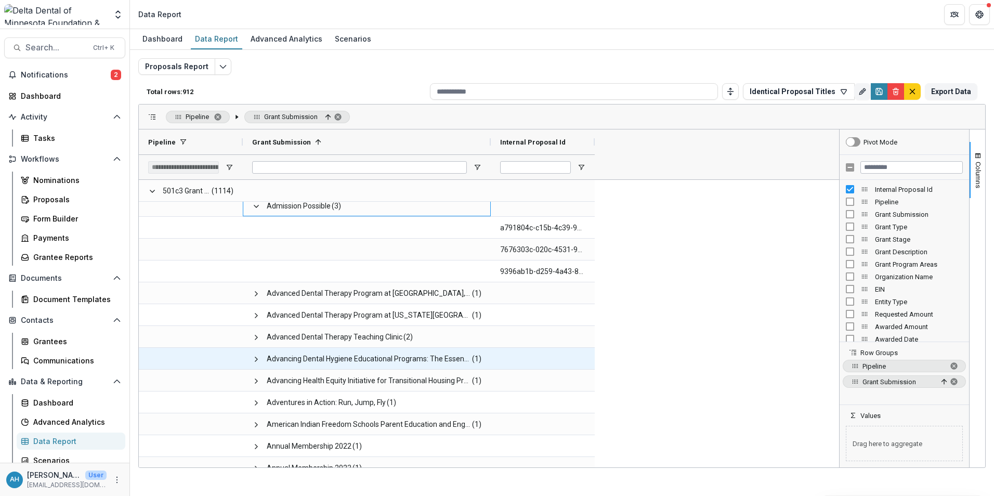
scroll to position [1559, 0]
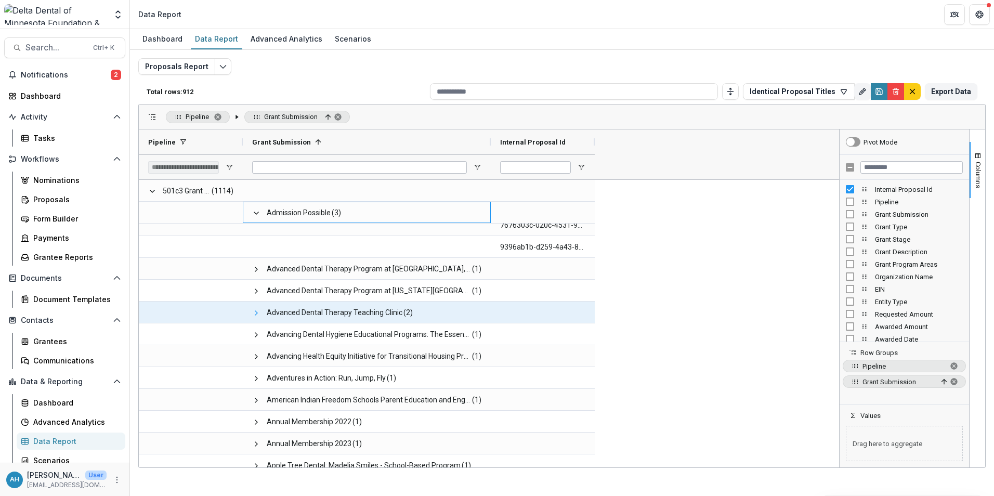
click at [257, 312] on span at bounding box center [256, 313] width 8 height 8
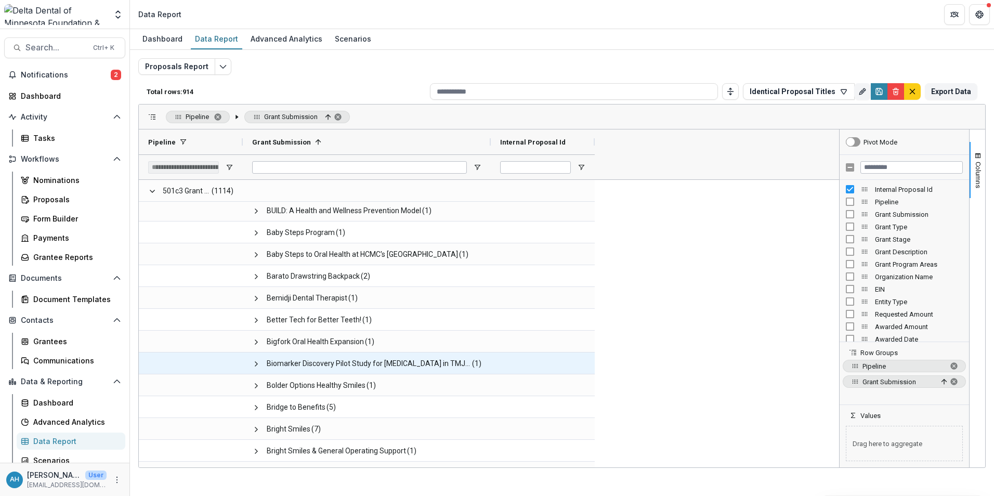
scroll to position [1951, 0]
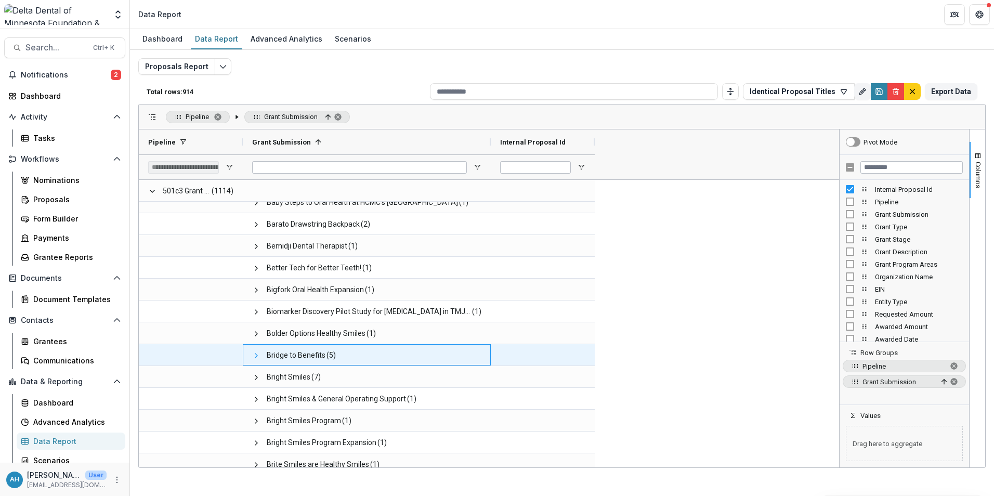
click at [257, 358] on span at bounding box center [256, 355] width 8 height 8
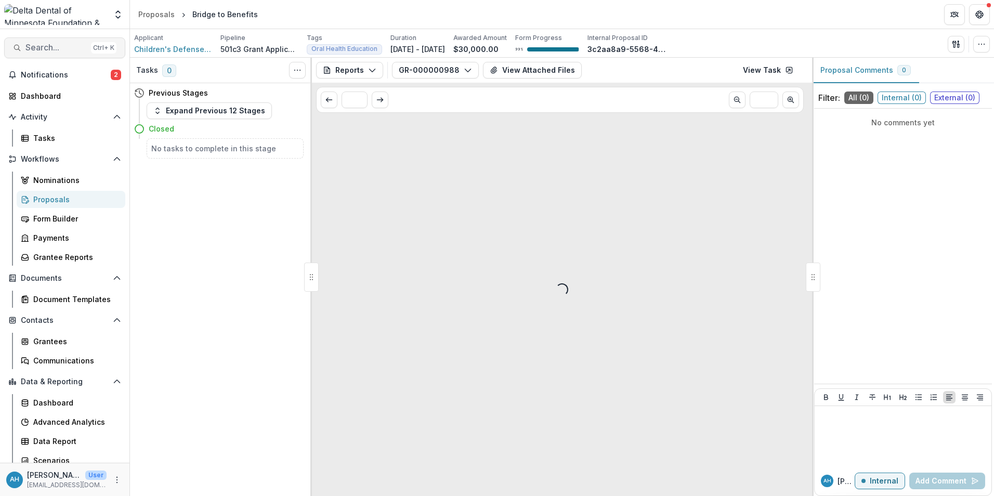
click at [58, 47] on span "Search..." at bounding box center [55, 48] width 61 height 10
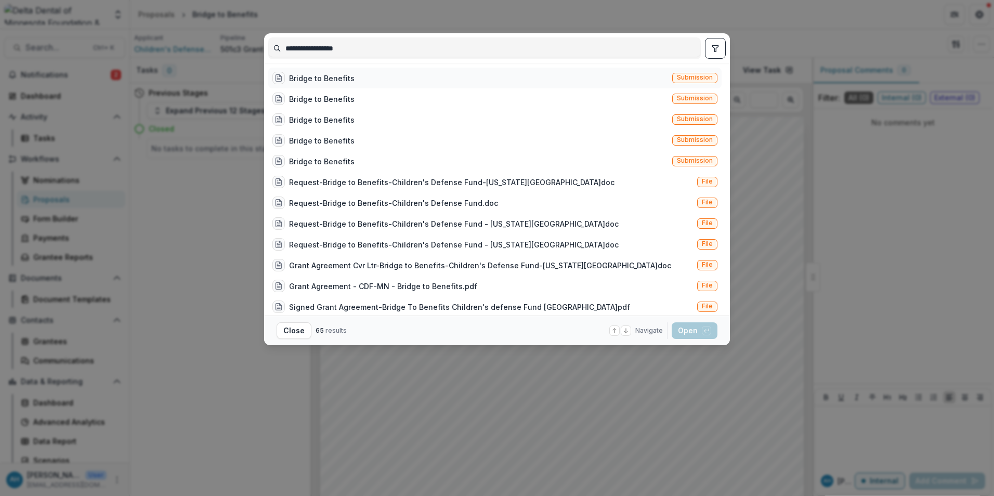
type input "**********"
click at [339, 80] on div "Bridge to Benefits" at bounding box center [321, 78] width 65 height 11
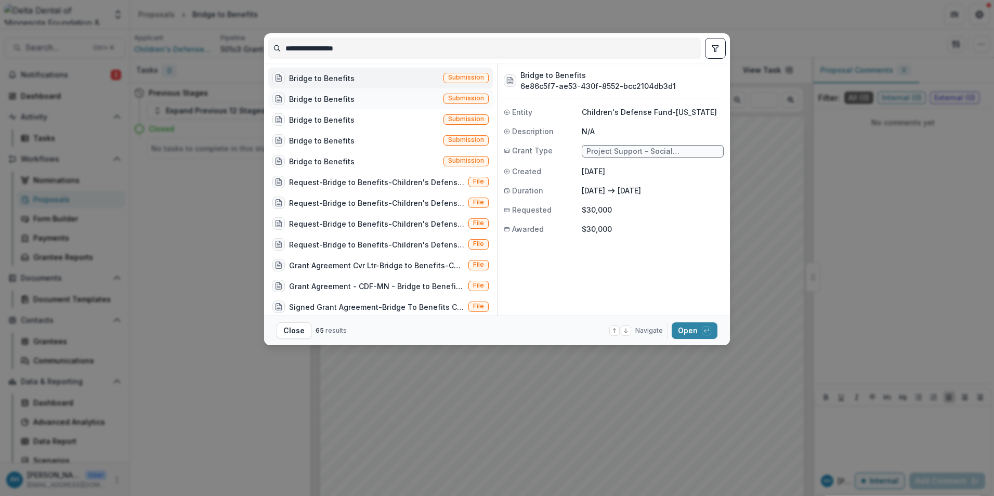
click at [345, 103] on div "Bridge to Benefits" at bounding box center [321, 99] width 65 height 11
click at [328, 122] on div "Bridge to Benefits" at bounding box center [321, 119] width 65 height 11
click at [322, 146] on div "Bridge to Benefits" at bounding box center [321, 140] width 65 height 11
click at [323, 163] on div "Bridge to Benefits" at bounding box center [321, 161] width 65 height 11
click at [687, 334] on button "Open with enter key" at bounding box center [694, 330] width 46 height 17
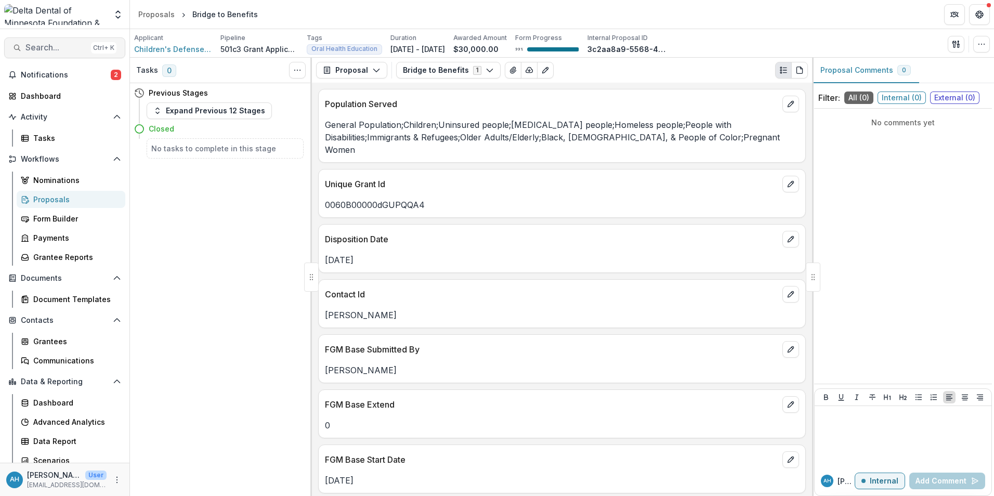
click at [63, 53] on button "Search... Ctrl + K" at bounding box center [64, 47] width 121 height 21
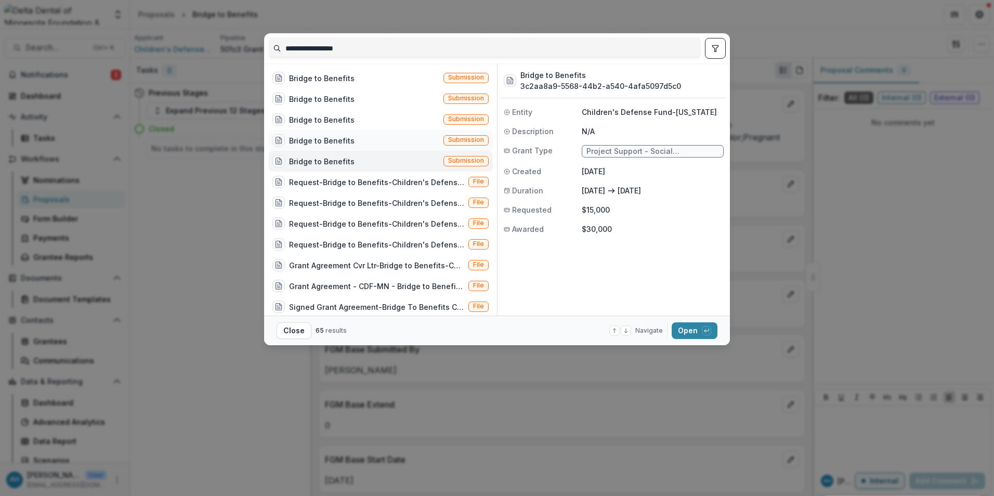
click at [344, 141] on div "Bridge to Benefits" at bounding box center [321, 140] width 65 height 11
click at [690, 327] on button "Open with enter key" at bounding box center [694, 330] width 46 height 17
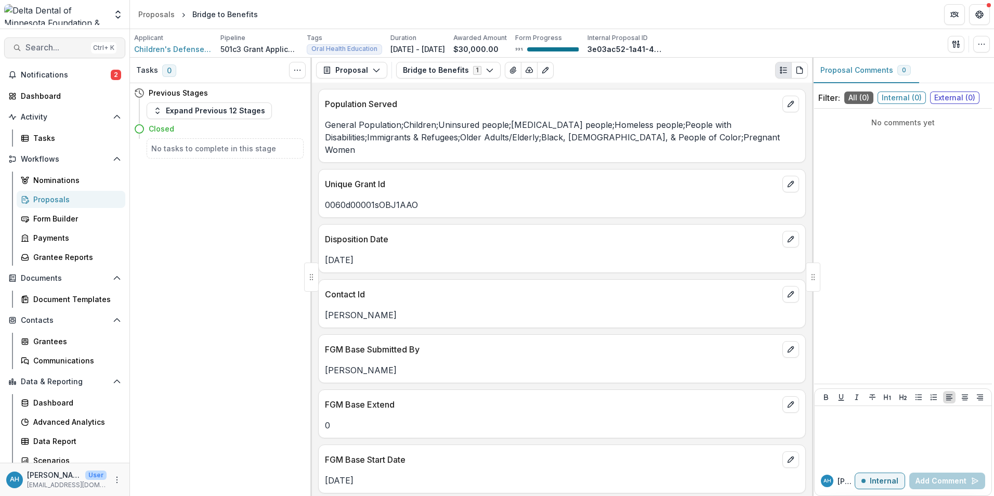
click at [41, 49] on span "Search..." at bounding box center [55, 48] width 61 height 10
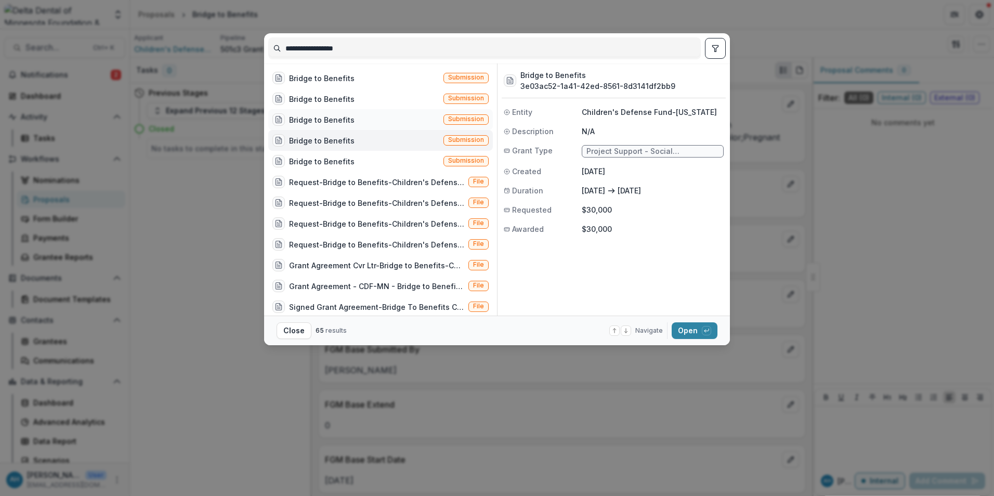
click at [348, 119] on div "Bridge to Benefits" at bounding box center [321, 119] width 65 height 11
click at [692, 329] on button "Open with enter key" at bounding box center [694, 330] width 46 height 17
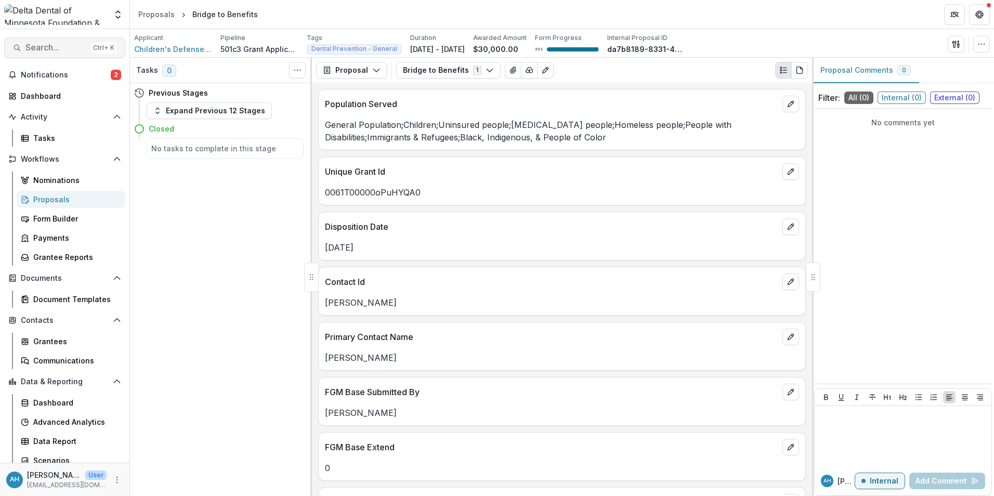
click at [57, 46] on span "Search..." at bounding box center [55, 48] width 61 height 10
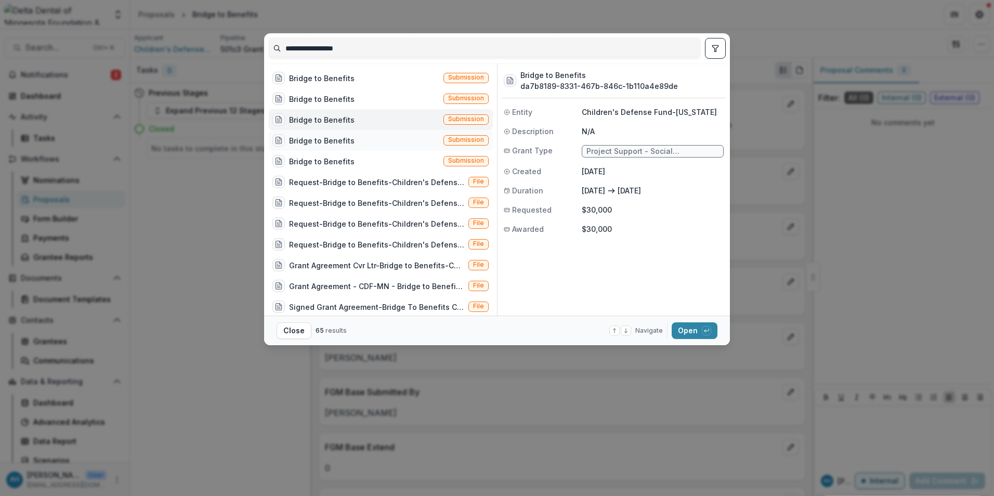
click at [348, 142] on div "Bridge to Benefits" at bounding box center [321, 140] width 65 height 11
click at [351, 118] on div "Bridge to Benefits Submission" at bounding box center [380, 119] width 224 height 21
click at [337, 96] on div "Bridge to Benefits" at bounding box center [321, 99] width 65 height 11
click at [694, 330] on button "Open with enter key" at bounding box center [694, 330] width 46 height 17
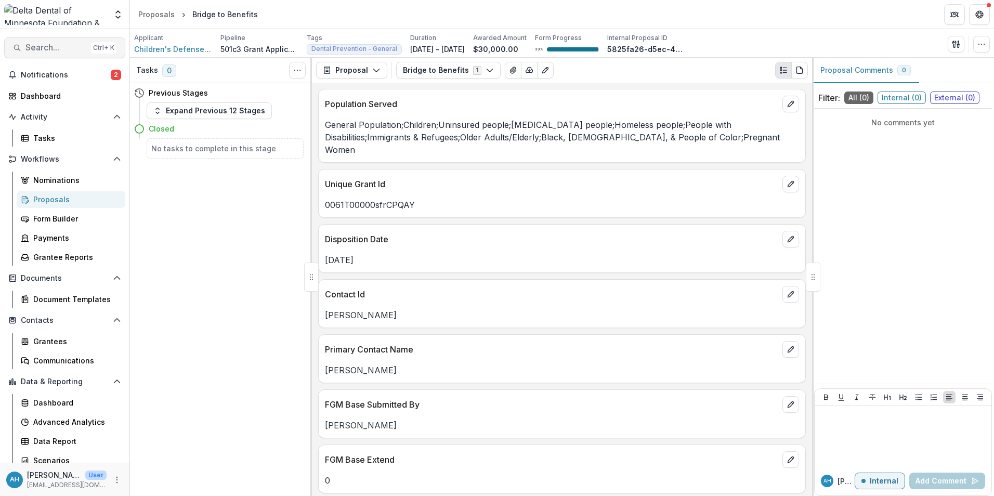
click at [51, 44] on span "Search..." at bounding box center [55, 48] width 61 height 10
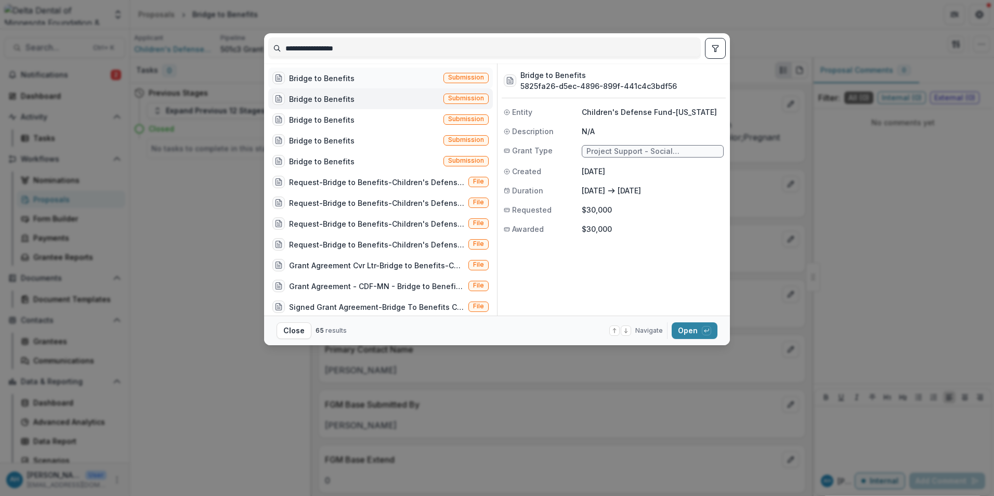
click at [322, 76] on div "Bridge to Benefits" at bounding box center [321, 78] width 65 height 11
click at [688, 333] on button "Open with enter key" at bounding box center [694, 330] width 46 height 17
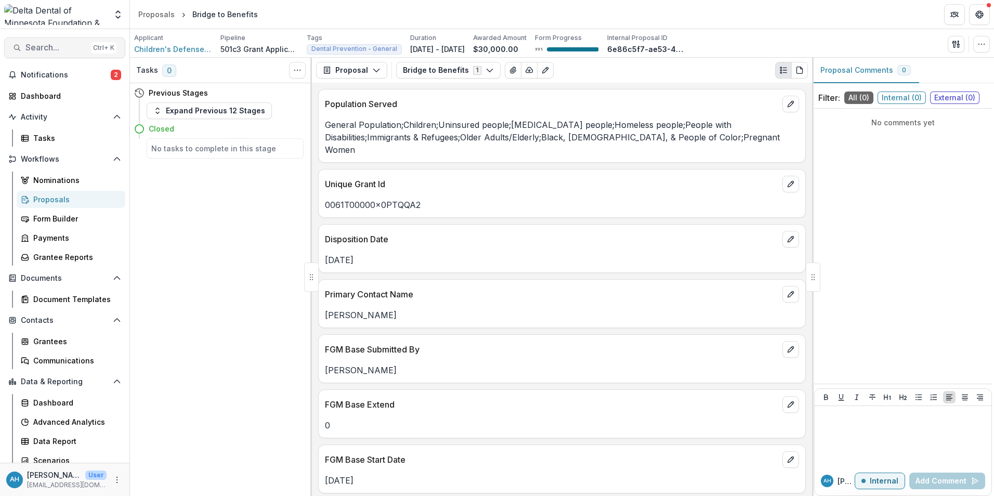
click at [44, 47] on span "Search..." at bounding box center [55, 48] width 61 height 10
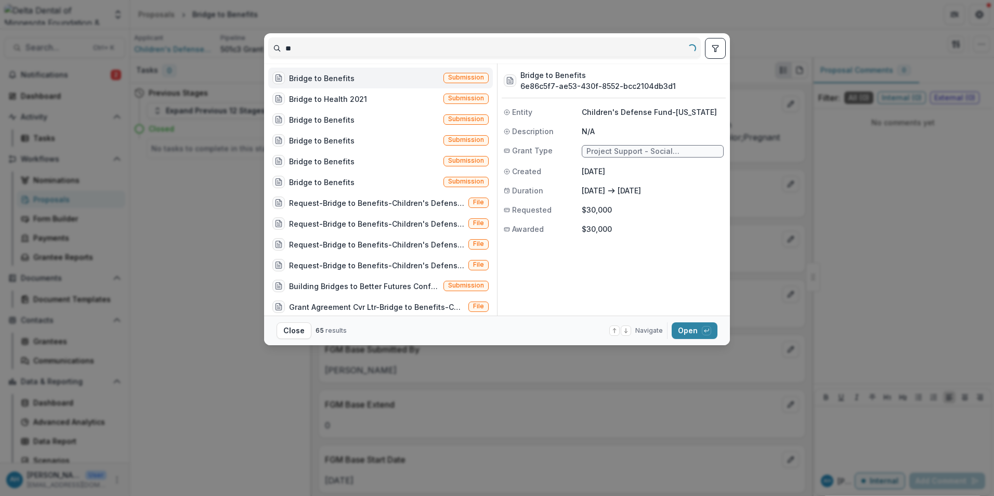
type input "*"
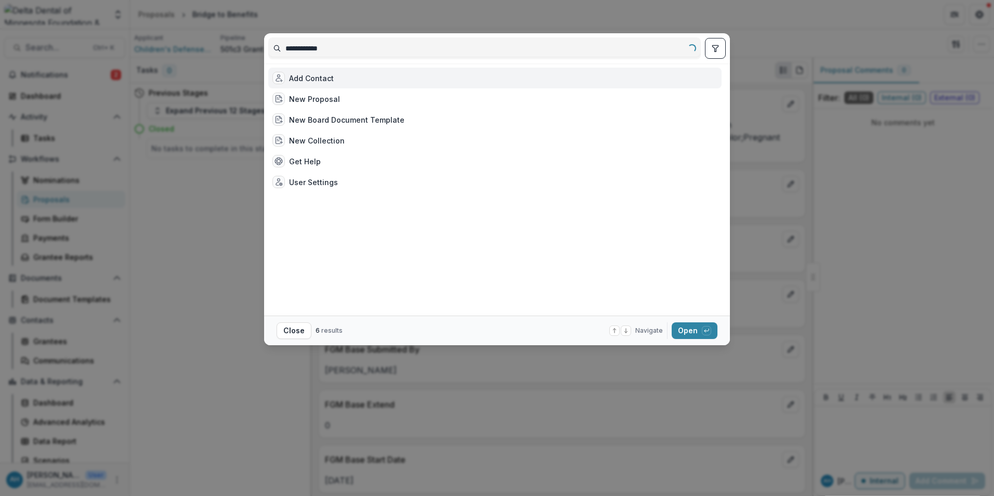
type input "**********"
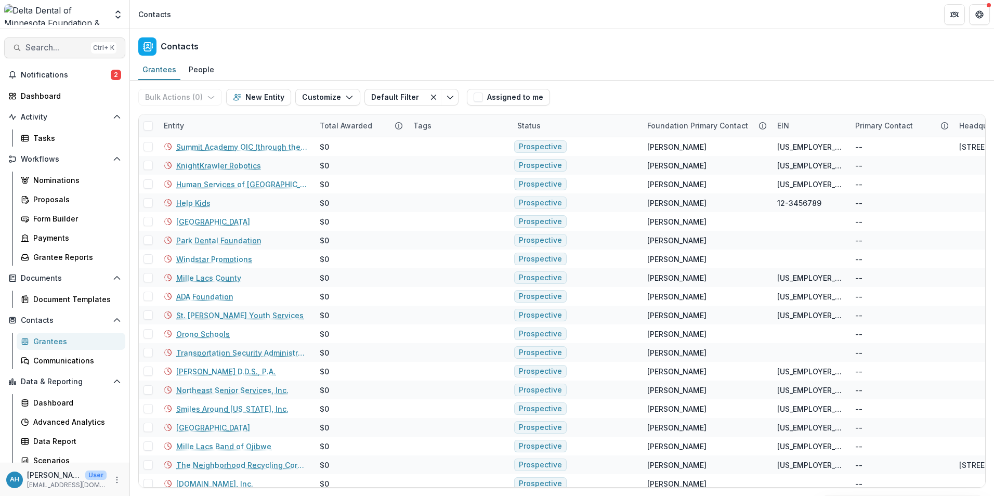
click at [45, 46] on span "Search..." at bounding box center [55, 48] width 61 height 10
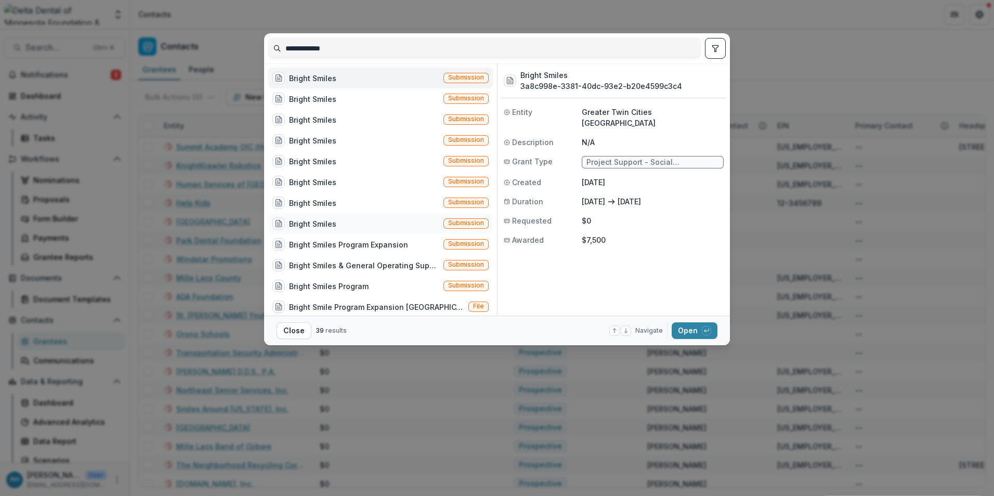
click at [332, 219] on div "Bright Smiles" at bounding box center [312, 223] width 47 height 11
click at [692, 331] on button "Open with enter key" at bounding box center [694, 330] width 46 height 17
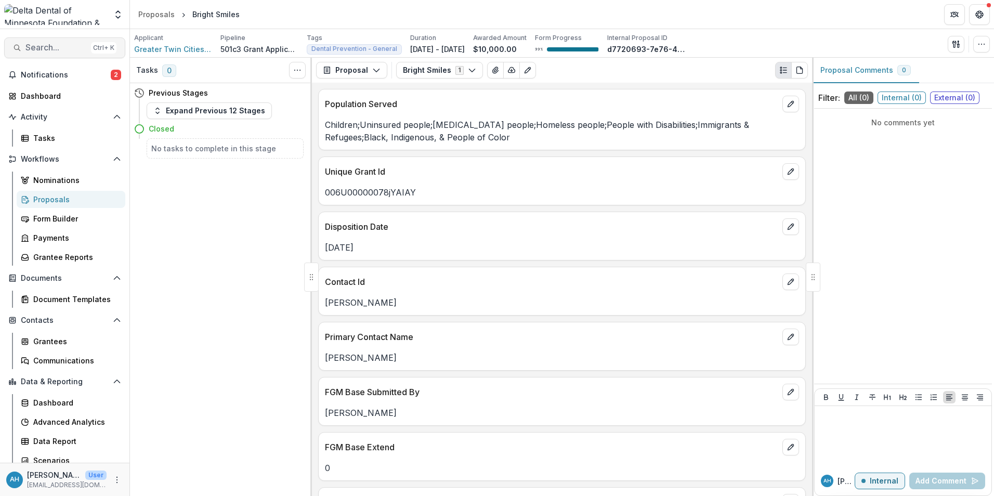
click at [39, 48] on span "Search..." at bounding box center [55, 48] width 61 height 10
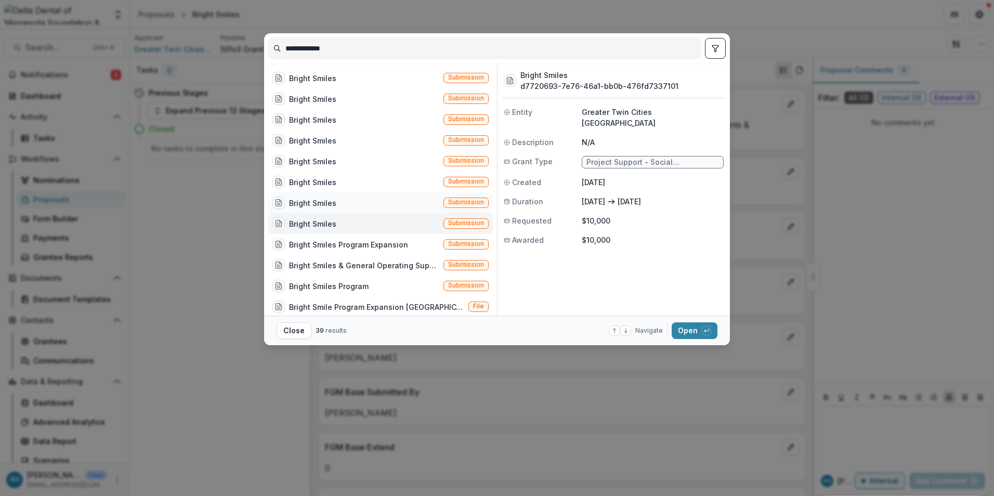
click at [323, 201] on div "Bright Smiles" at bounding box center [312, 202] width 47 height 11
click at [689, 328] on button "Open with enter key" at bounding box center [694, 330] width 46 height 17
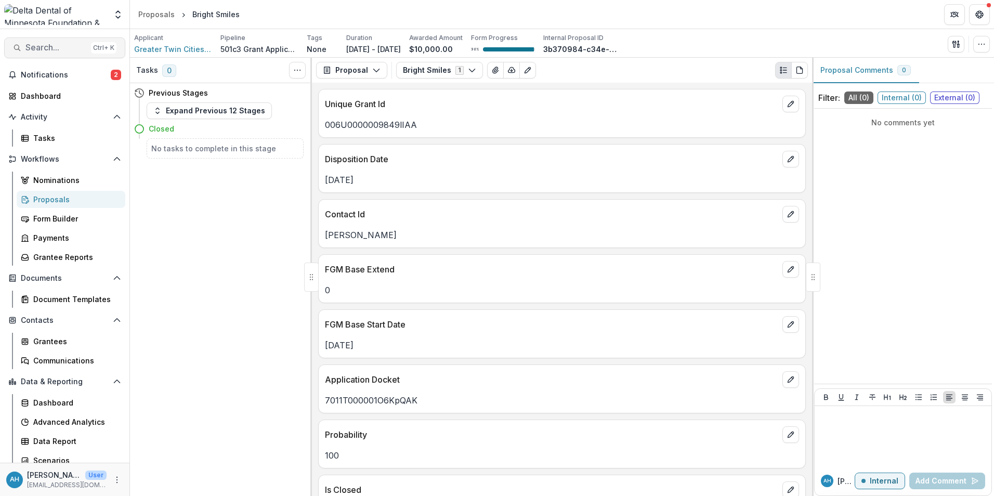
click at [54, 45] on span "Search..." at bounding box center [55, 48] width 61 height 10
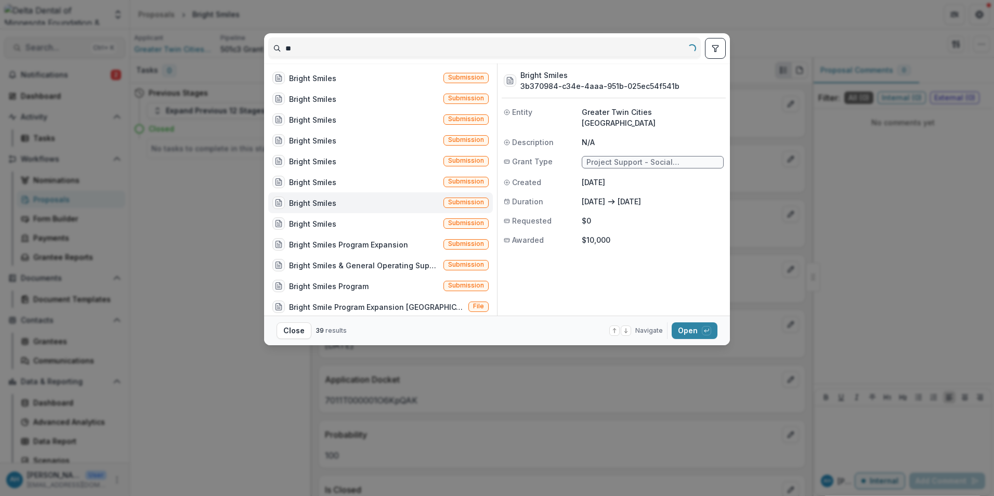
type input "*"
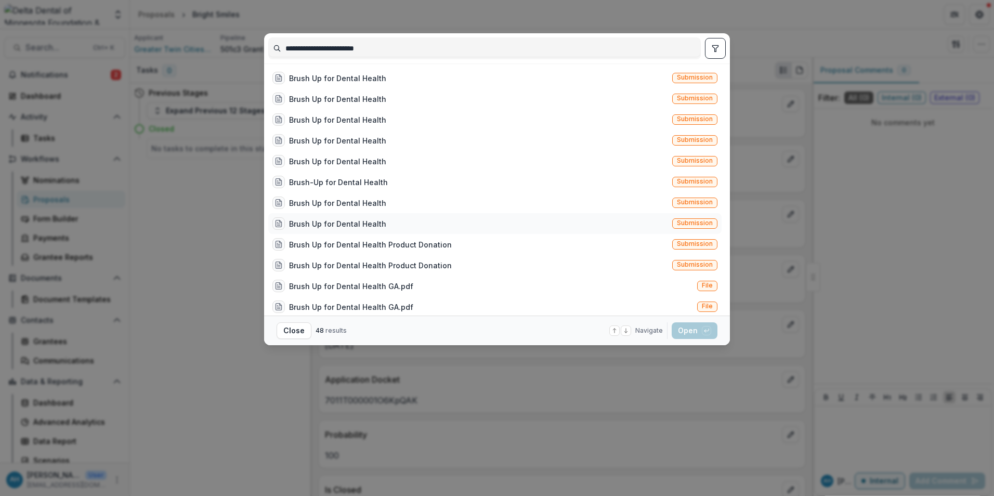
type input "**********"
click at [345, 222] on div "Brush Up for Dental Health" at bounding box center [337, 223] width 97 height 11
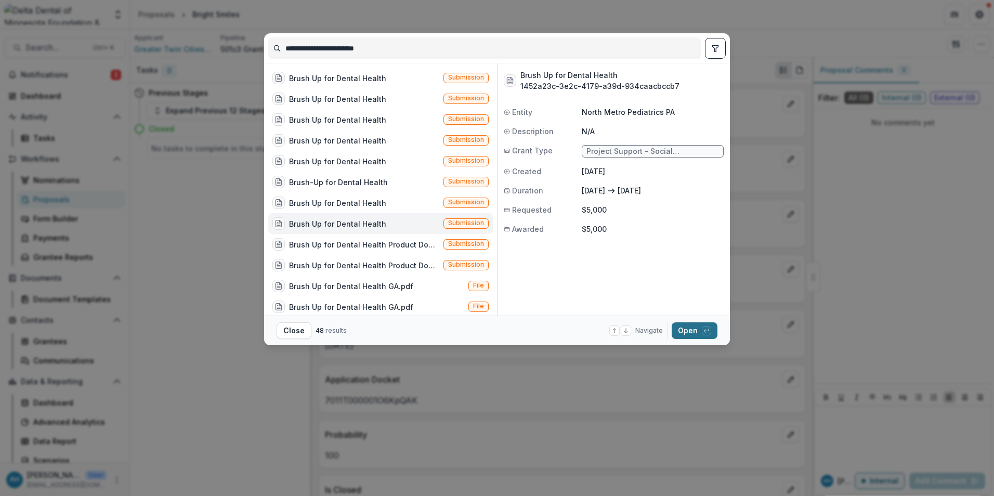
click at [691, 328] on button "Open with enter key" at bounding box center [694, 330] width 46 height 17
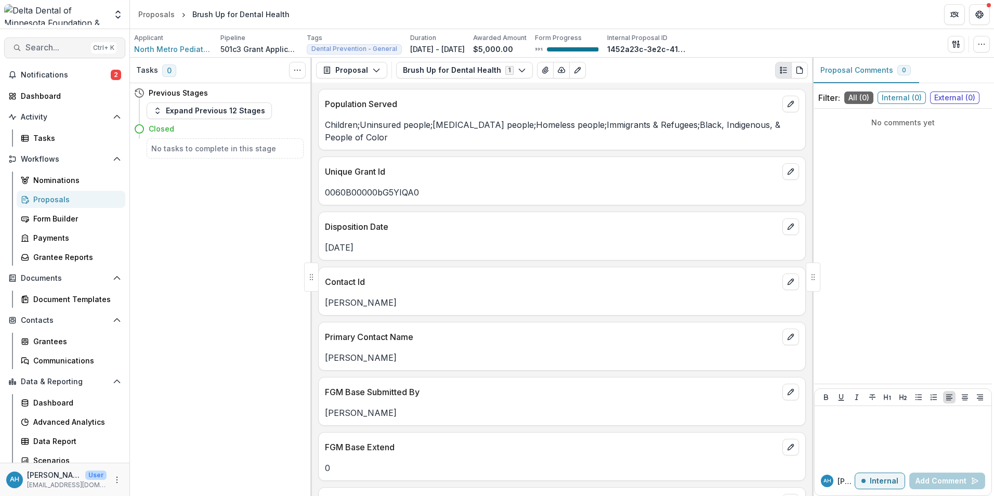
click at [53, 48] on span "Search..." at bounding box center [55, 48] width 61 height 10
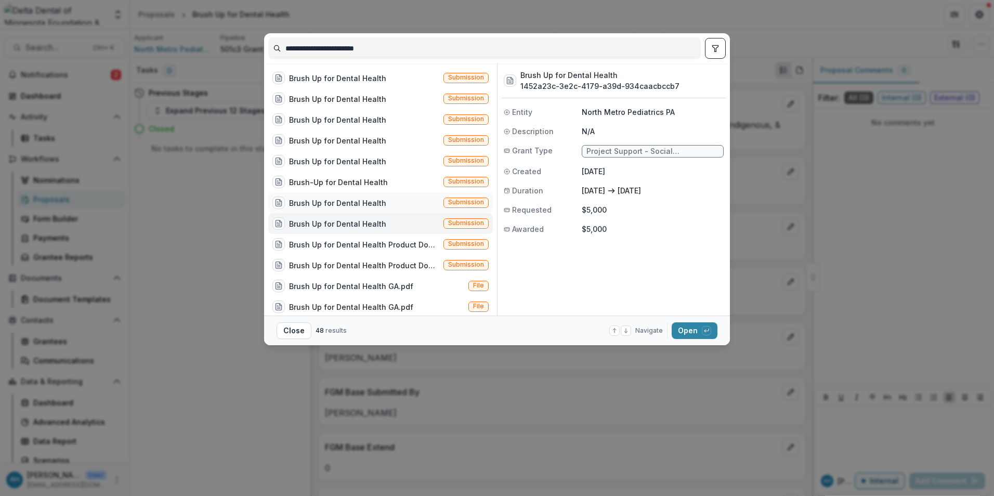
click at [352, 202] on div "Brush Up for Dental Health" at bounding box center [337, 202] width 97 height 11
click at [355, 182] on div "Brush-Up for Dental Health" at bounding box center [338, 182] width 99 height 11
click at [354, 199] on div "Brush Up for Dental Health" at bounding box center [337, 202] width 97 height 11
click at [354, 180] on div "Brush-Up for Dental Health" at bounding box center [338, 182] width 99 height 11
click at [343, 162] on div "Brush Up for Dental Health" at bounding box center [337, 161] width 97 height 11
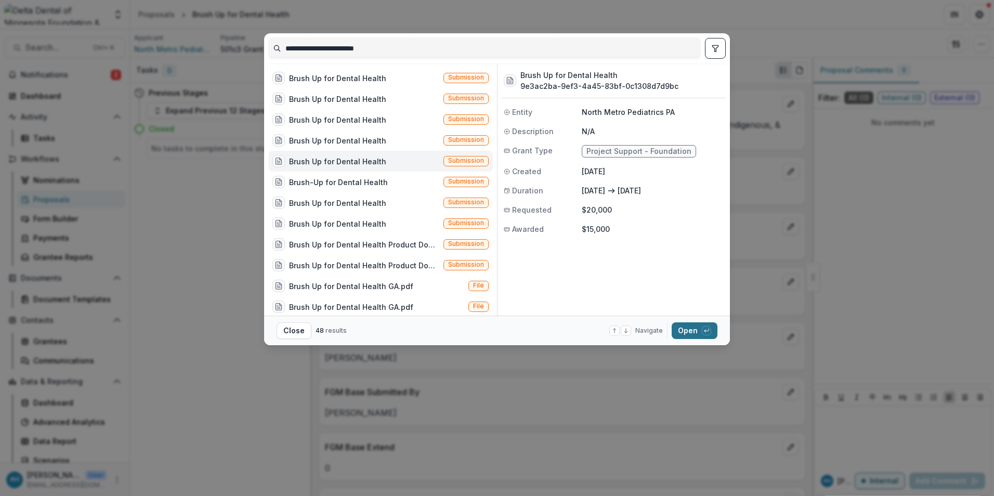
click at [696, 329] on button "Open with enter key" at bounding box center [694, 330] width 46 height 17
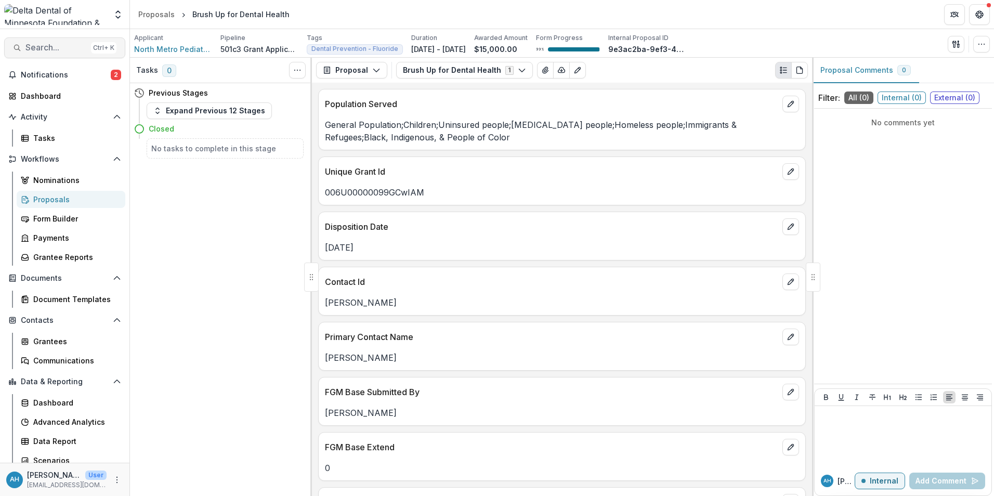
click at [47, 48] on span "Search..." at bounding box center [55, 48] width 61 height 10
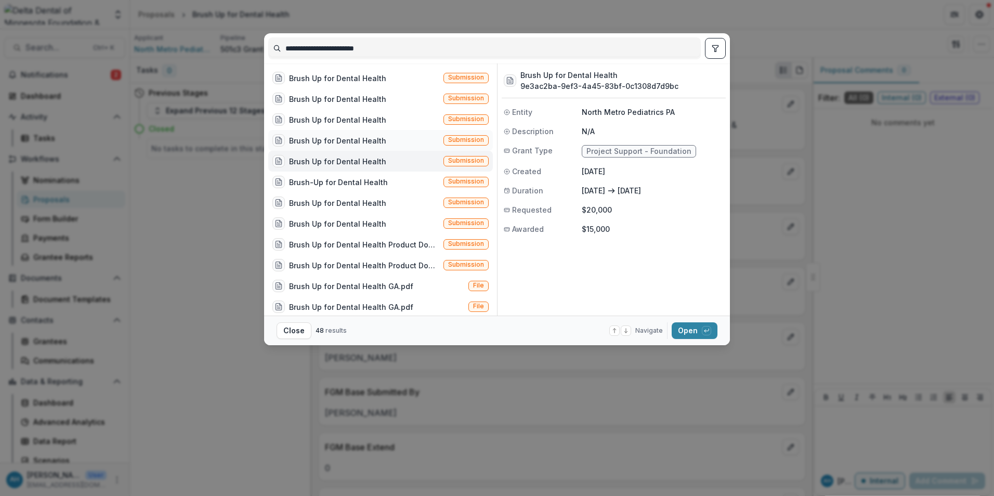
click at [349, 138] on div "Brush Up for Dental Health" at bounding box center [337, 140] width 97 height 11
click at [691, 330] on button "Open with enter key" at bounding box center [694, 330] width 46 height 17
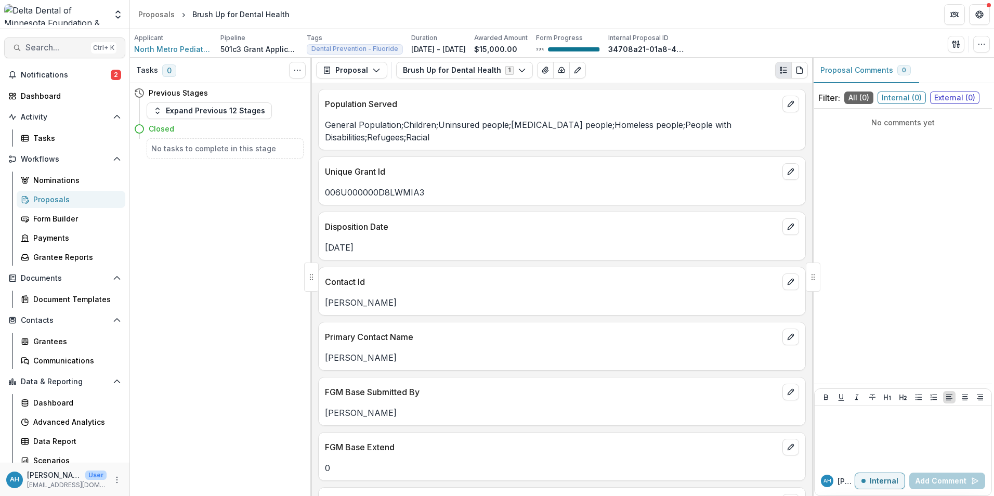
click at [37, 48] on span "Search..." at bounding box center [55, 48] width 61 height 10
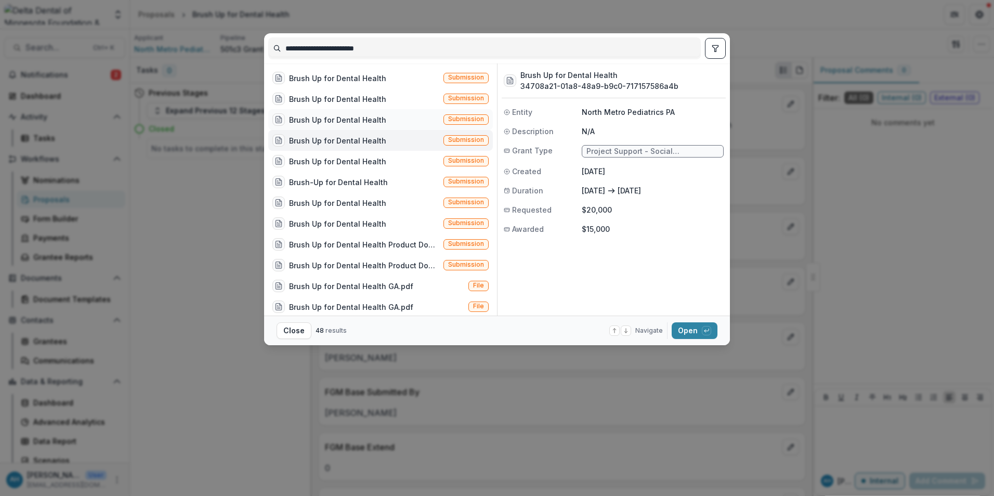
click at [336, 116] on div "Brush Up for Dental Health" at bounding box center [337, 119] width 97 height 11
click at [345, 97] on div "Brush Up for Dental Health" at bounding box center [337, 99] width 97 height 11
click at [352, 78] on div "Brush Up for Dental Health" at bounding box center [337, 78] width 97 height 11
click at [689, 331] on button "Open with enter key" at bounding box center [694, 330] width 46 height 17
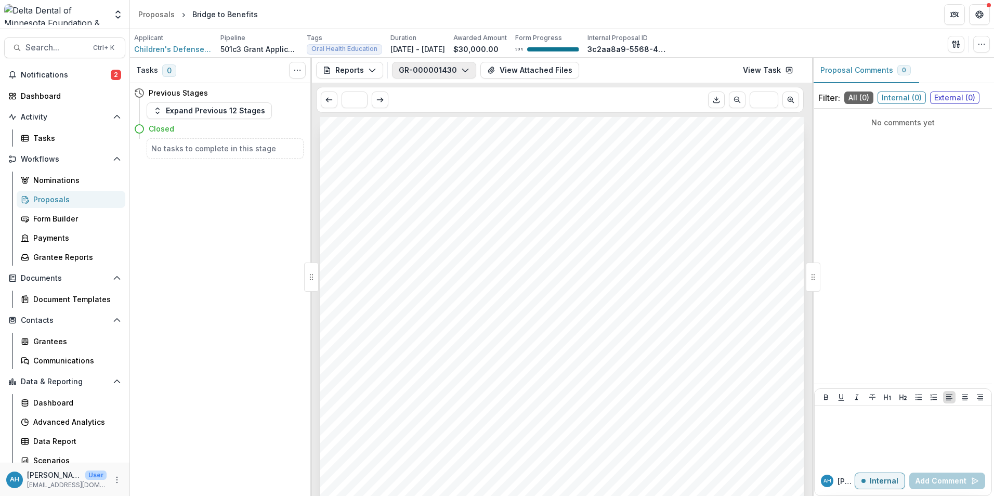
click at [440, 72] on button "GR-000001430" at bounding box center [434, 70] width 84 height 17
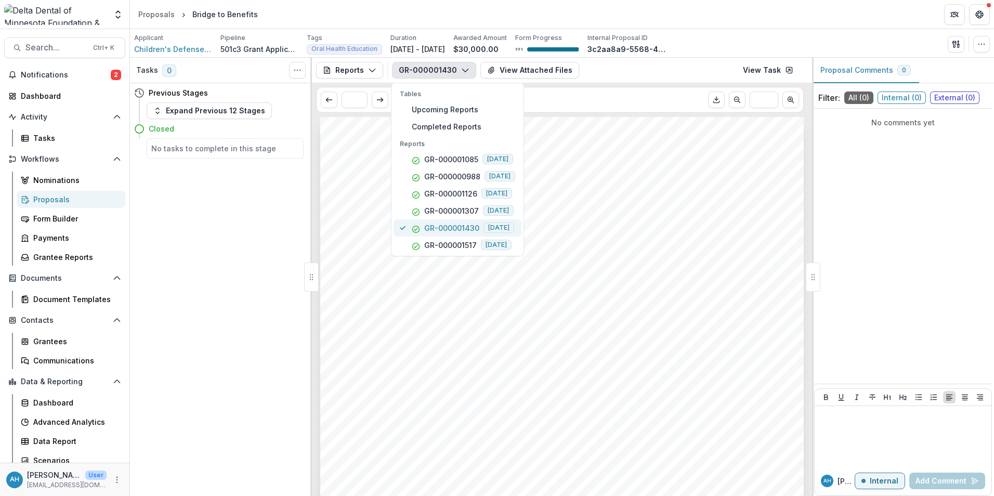
click at [465, 230] on p "GR-000001430" at bounding box center [451, 227] width 55 height 11
click at [451, 242] on p "GR-000001517" at bounding box center [450, 245] width 52 height 11
click at [742, 24] on header "Proposals Bridge to Benefits" at bounding box center [562, 14] width 864 height 29
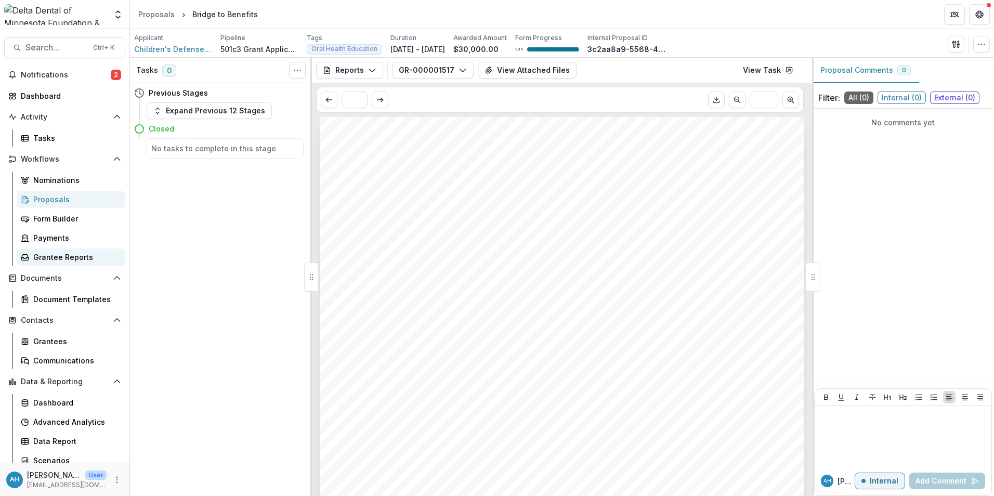
click at [74, 260] on div "Grantee Reports" at bounding box center [75, 257] width 84 height 11
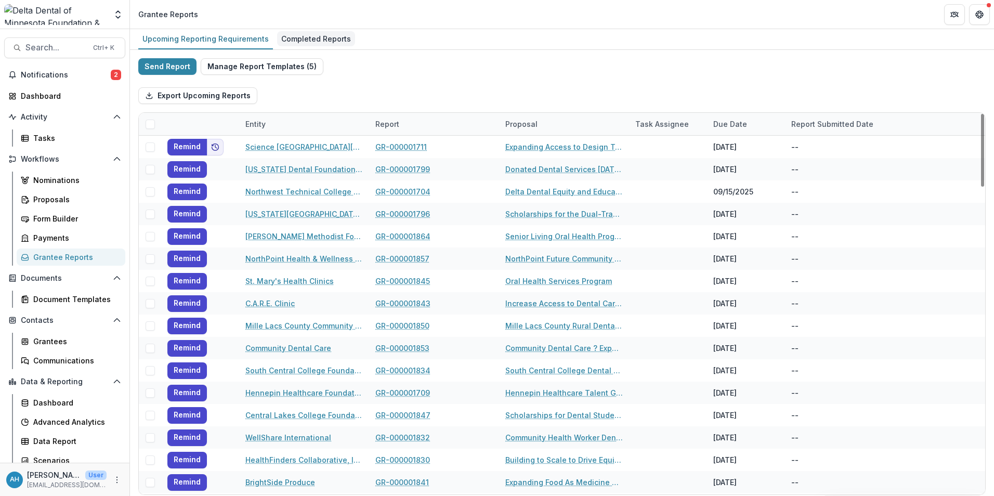
click at [305, 34] on div "Completed Reports" at bounding box center [316, 38] width 78 height 15
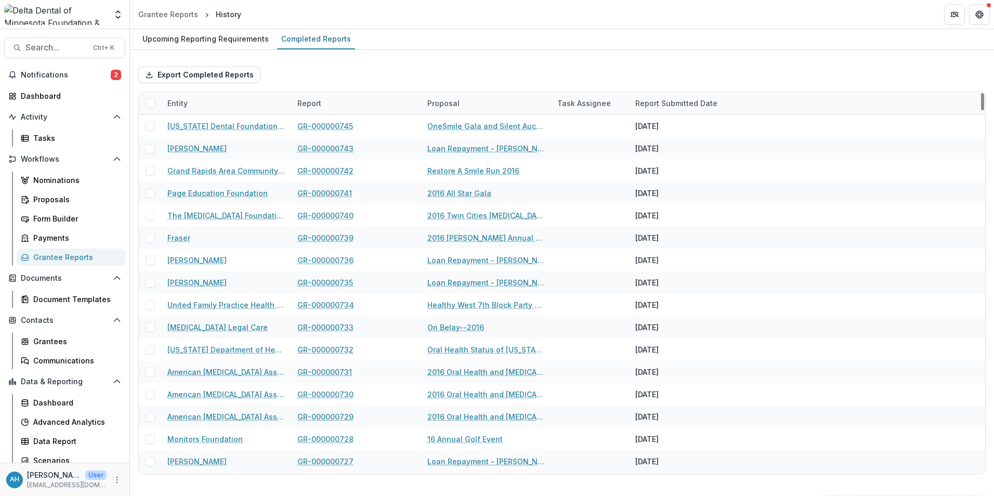
click at [444, 103] on div "Proposal" at bounding box center [443, 103] width 45 height 11
click at [480, 126] on input at bounding box center [485, 126] width 125 height 17
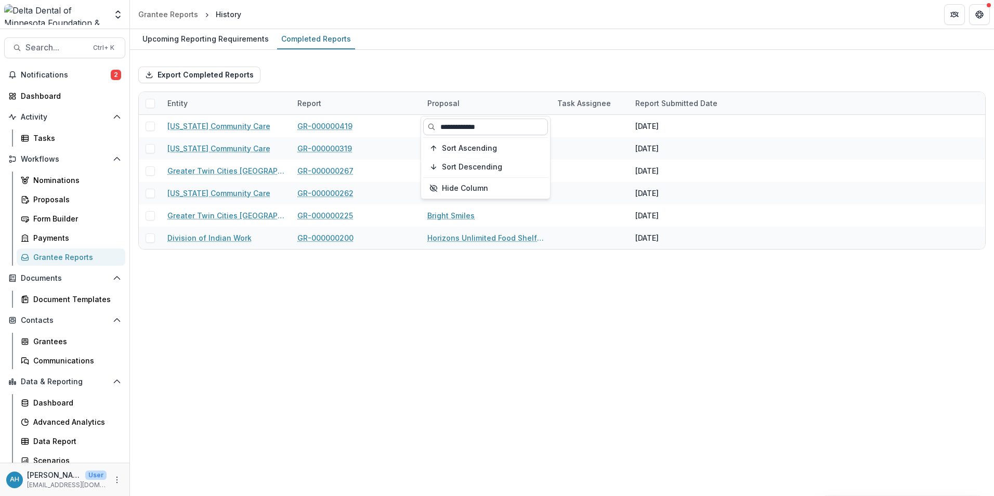
type input "**********"
click at [446, 104] on div "Proposal" at bounding box center [443, 103] width 45 height 11
click at [499, 327] on div "Upcoming Reporting Requirements Completed Reports Export Completed Reports Enti…" at bounding box center [562, 262] width 864 height 467
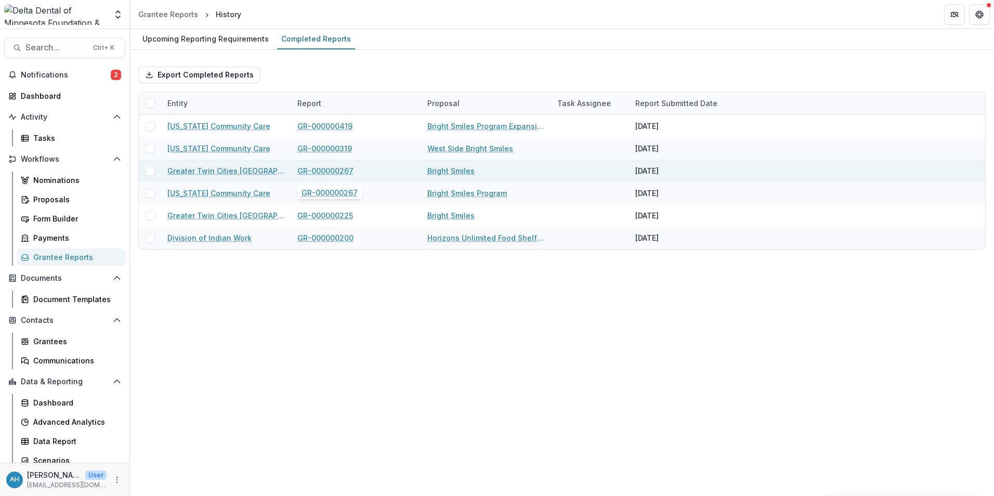
click at [331, 170] on link "GR-000000267" at bounding box center [325, 170] width 56 height 11
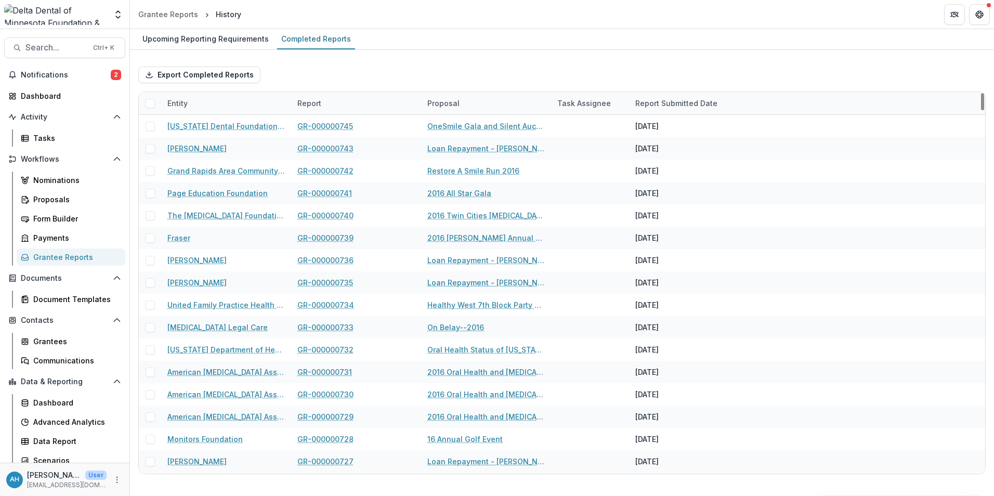
click at [441, 106] on div "Proposal" at bounding box center [443, 103] width 45 height 11
click at [481, 130] on input at bounding box center [485, 126] width 125 height 17
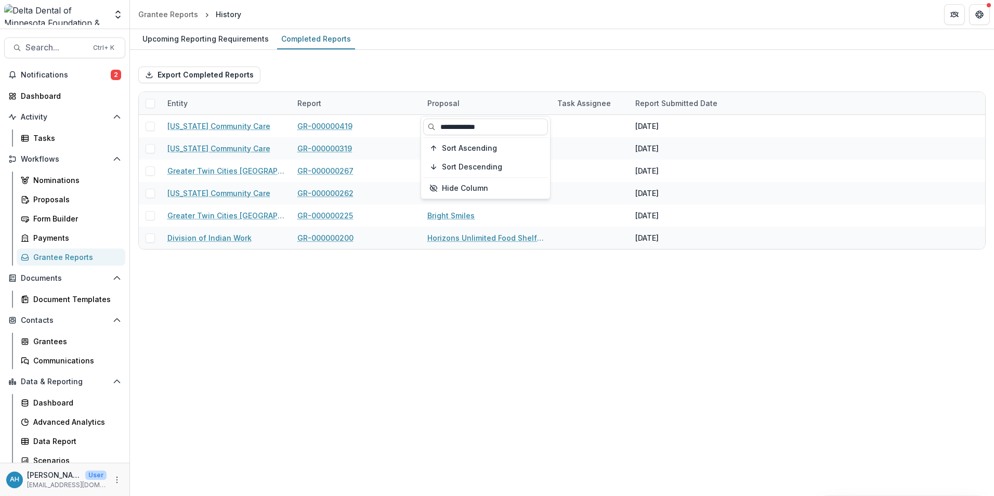
type input "**********"
click at [504, 336] on div "Upcoming Reporting Requirements Completed Reports Export Completed Reports Enti…" at bounding box center [562, 262] width 864 height 467
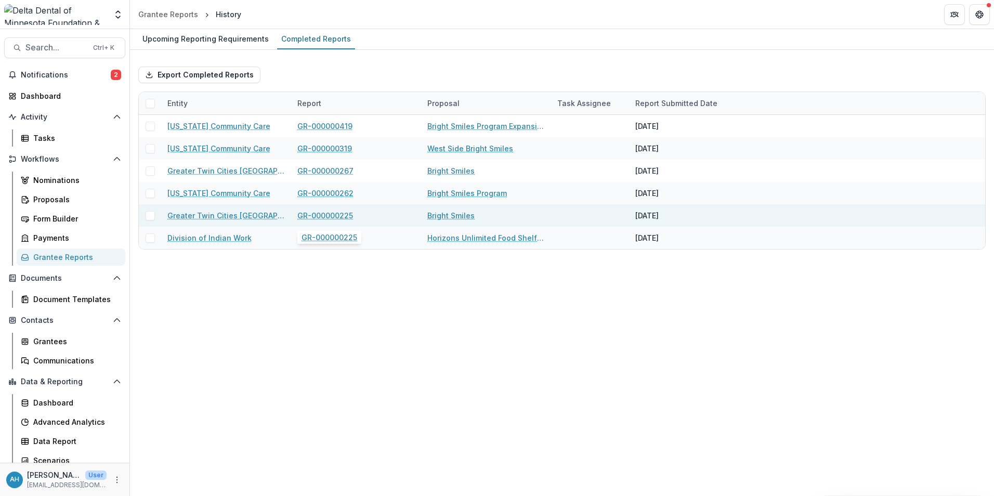
click at [324, 215] on link "GR-000000225" at bounding box center [325, 215] width 56 height 11
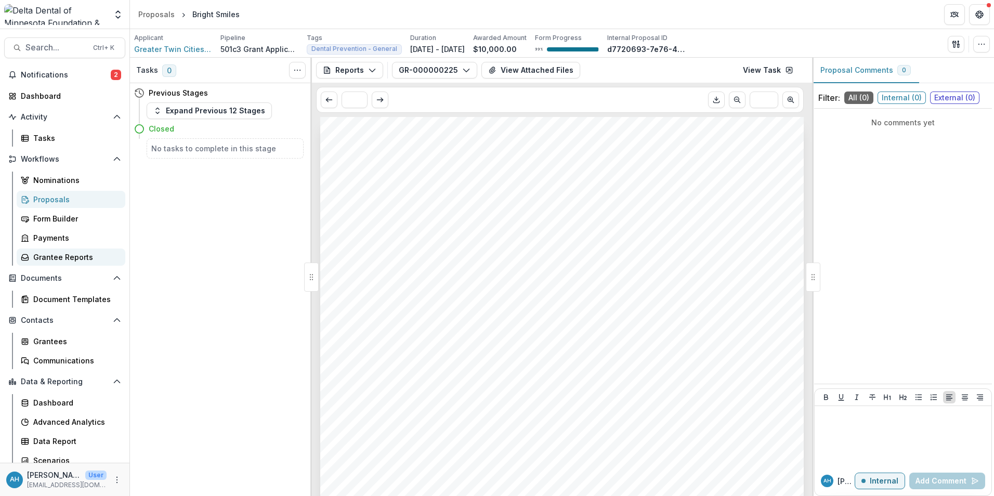
click at [47, 258] on div "Grantee Reports" at bounding box center [75, 257] width 84 height 11
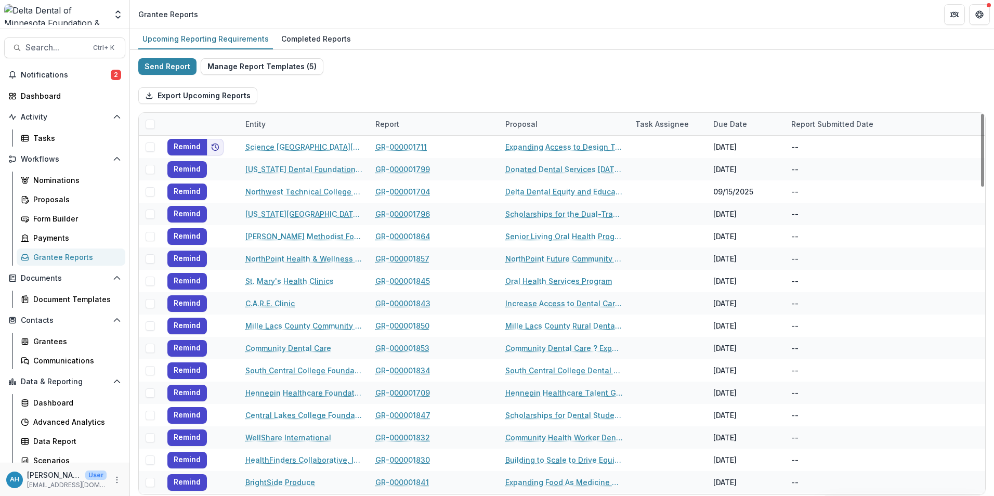
click at [524, 121] on div "Proposal" at bounding box center [521, 123] width 45 height 11
click at [552, 151] on input at bounding box center [563, 147] width 125 height 17
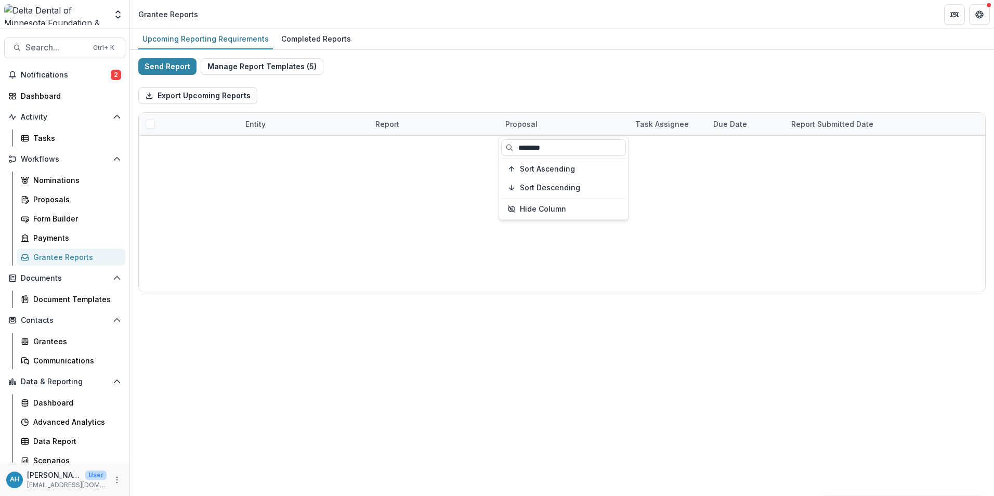
type input "********"
click at [322, 37] on div "Completed Reports" at bounding box center [316, 38] width 78 height 15
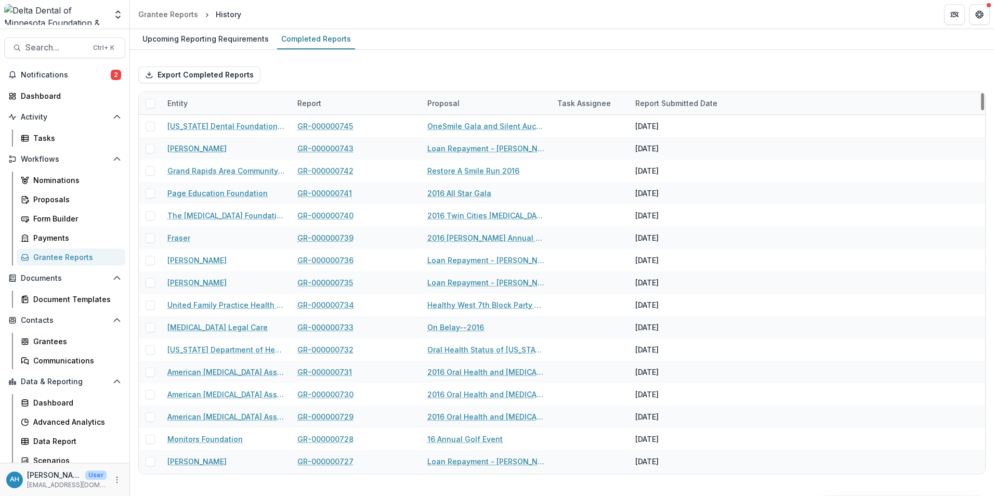
click at [446, 104] on div "Proposal" at bounding box center [443, 103] width 45 height 11
click at [464, 126] on input at bounding box center [485, 126] width 125 height 17
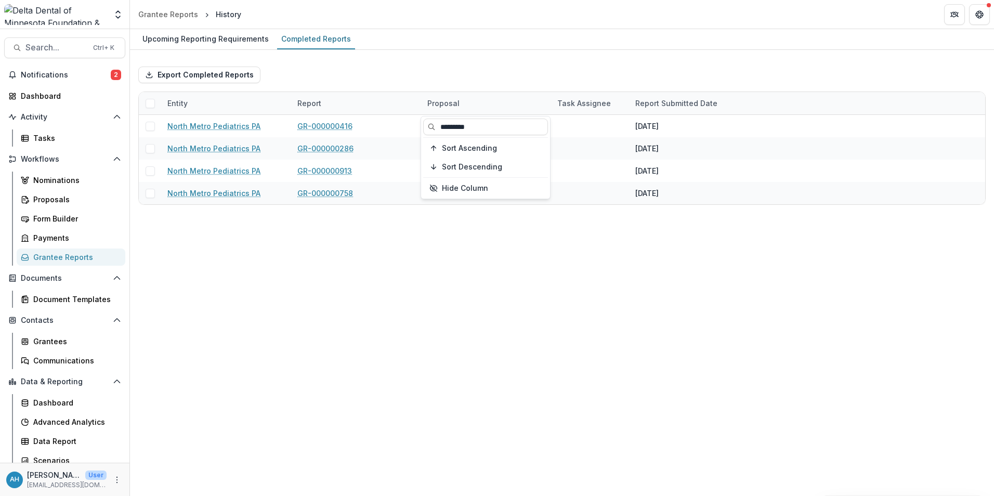
type input "********"
click at [560, 310] on div "Upcoming Reporting Requirements Completed Reports Export Completed Reports Enti…" at bounding box center [562, 262] width 864 height 467
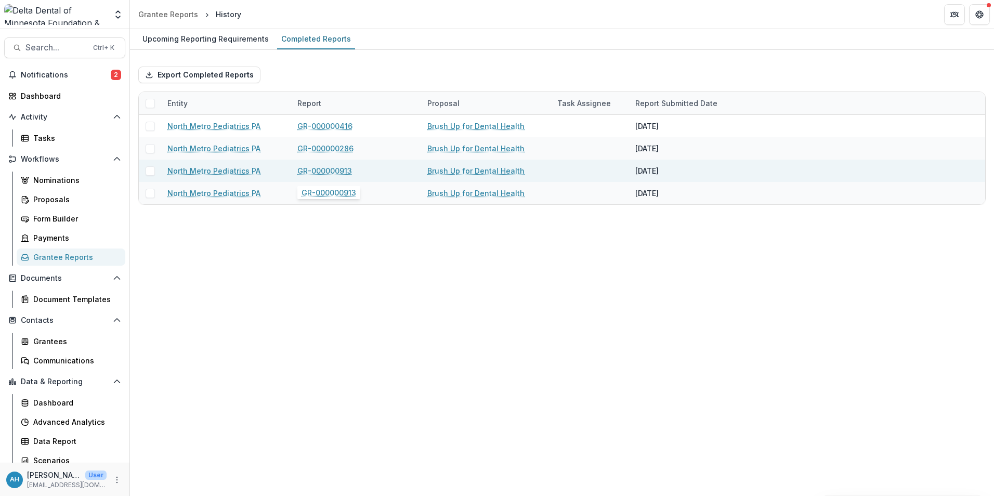
click at [327, 171] on link "GR-000000913" at bounding box center [324, 170] width 55 height 11
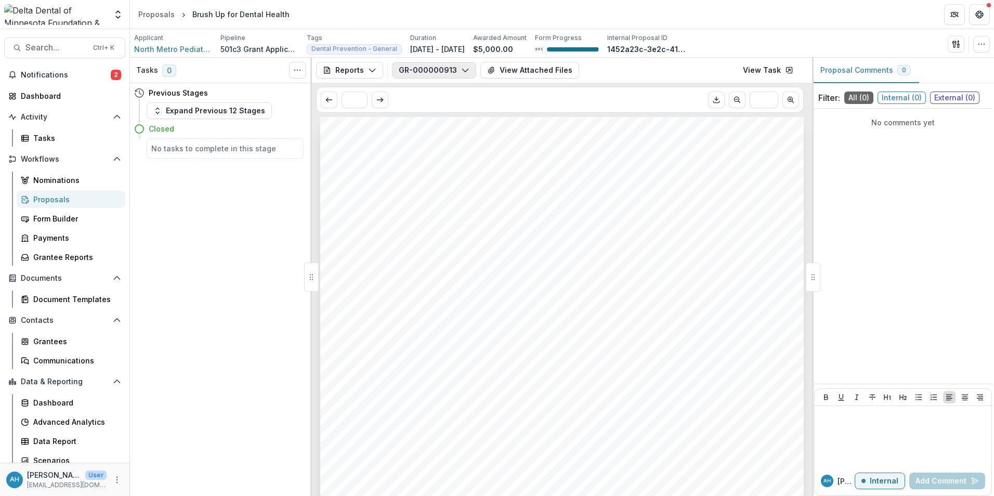
click at [444, 73] on button "GR-000000913" at bounding box center [434, 70] width 84 height 17
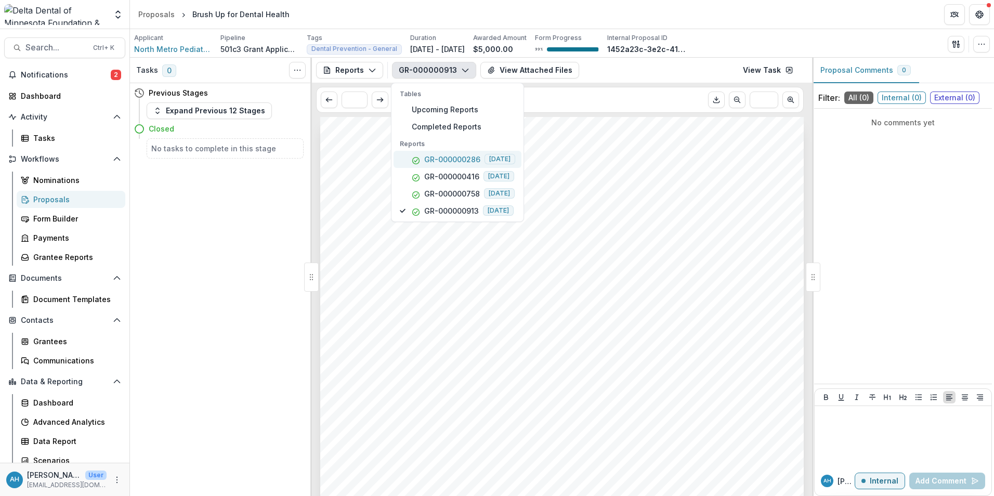
click at [457, 158] on p "GR-000000286" at bounding box center [452, 159] width 56 height 11
click at [450, 179] on p "GR-000000416" at bounding box center [451, 176] width 55 height 11
click at [633, 16] on header "Proposals Brush Up for Dental Health" at bounding box center [562, 14] width 864 height 29
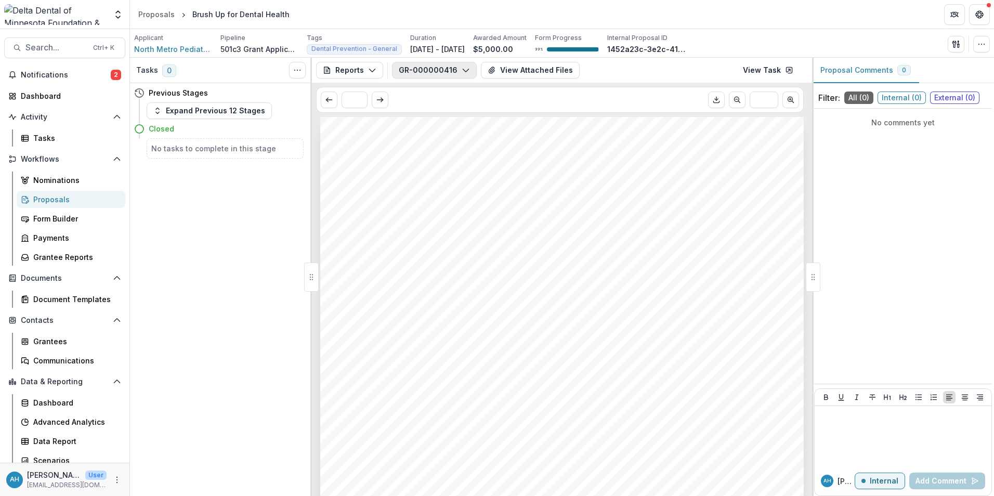
click at [433, 73] on button "GR-000000416" at bounding box center [434, 70] width 85 height 17
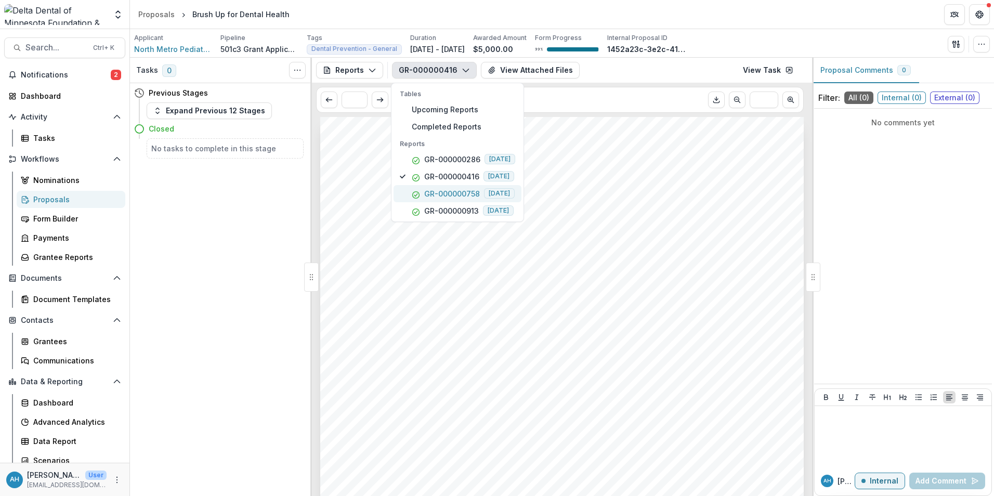
click at [444, 192] on p "GR-000000758" at bounding box center [452, 193] width 56 height 11
drag, startPoint x: 654, startPoint y: 11, endPoint x: 650, endPoint y: 0, distance: 12.2
click at [654, 11] on header "Proposals Brush Up for Dental Health" at bounding box center [562, 14] width 864 height 29
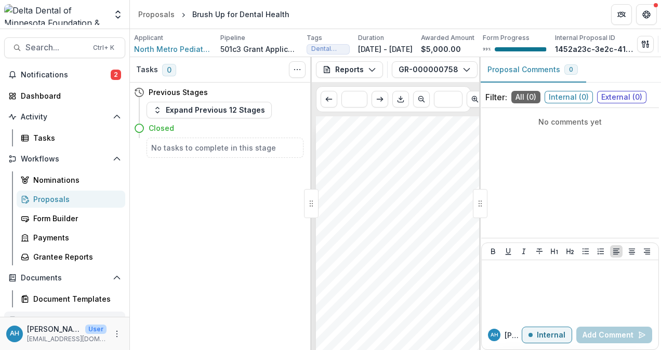
scroll to position [151, 0]
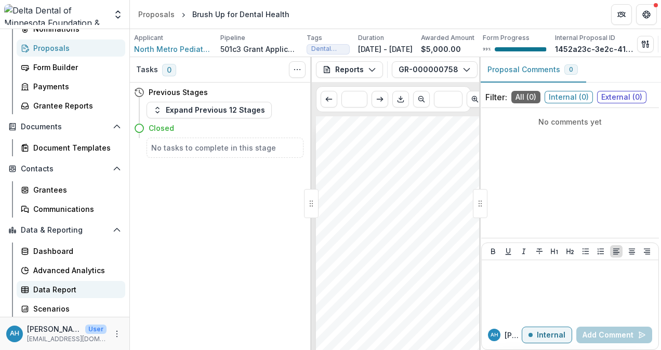
click at [64, 286] on div "Data Report" at bounding box center [75, 289] width 84 height 11
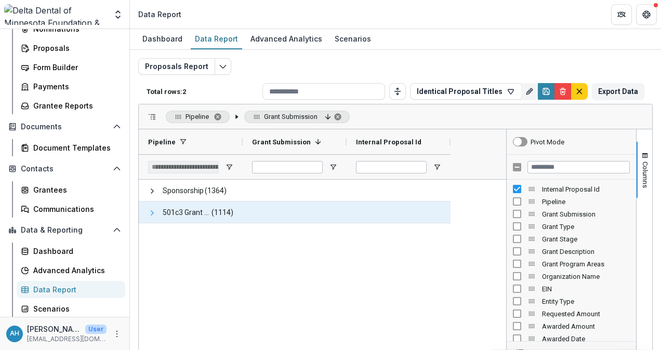
click at [151, 211] on span at bounding box center [152, 213] width 8 height 8
click at [0, 0] on span at bounding box center [0, 0] width 0 height 0
click at [169, 213] on span "501c3 Grant Application Workflow" at bounding box center [187, 212] width 48 height 21
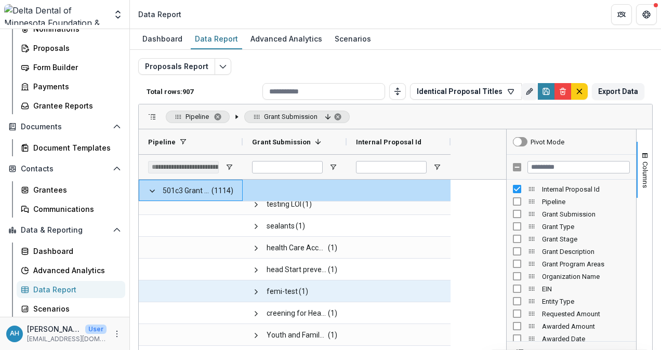
scroll to position [52, 0]
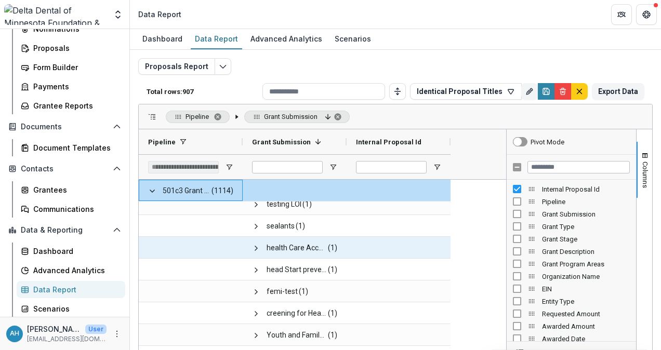
click at [282, 246] on span "health Care Access for Children and Families" at bounding box center [297, 247] width 60 height 21
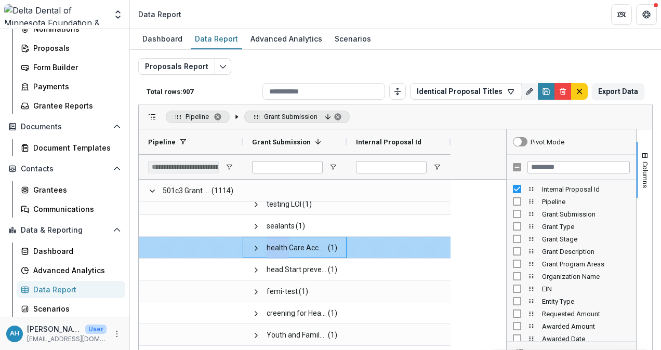
click at [282, 246] on span "health Care Access for Children and Families" at bounding box center [297, 247] width 60 height 21
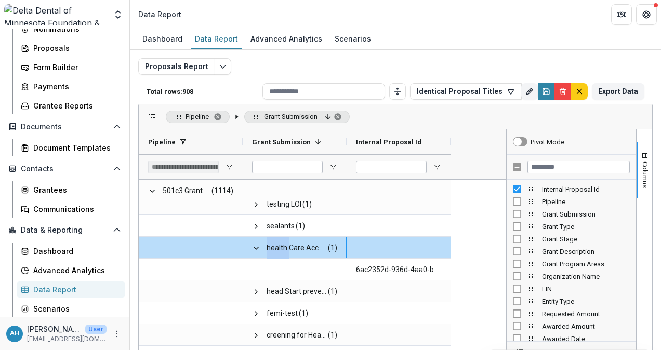
click at [394, 112] on div "Pipeline Grant Submission" at bounding box center [395, 116] width 513 height 25
click at [403, 55] on div "Proposals Report Total rows: 908 Identical Proposal Titles Personal Filters Tea…" at bounding box center [395, 246] width 531 height 393
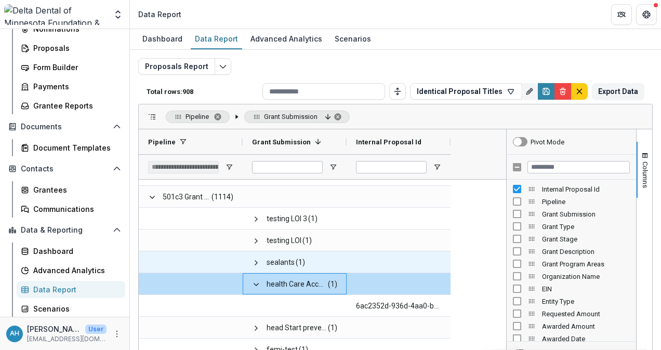
scroll to position [0, 0]
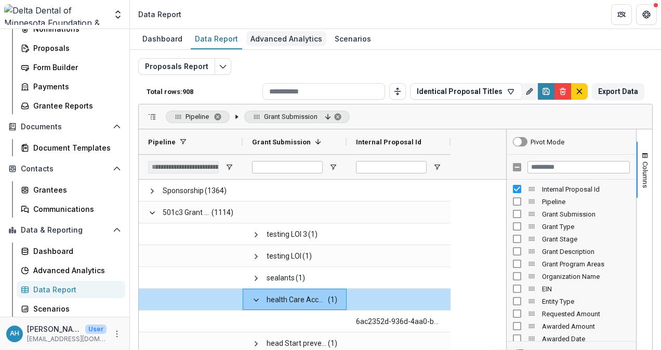
click at [275, 39] on div "Advanced Analytics" at bounding box center [286, 38] width 80 height 15
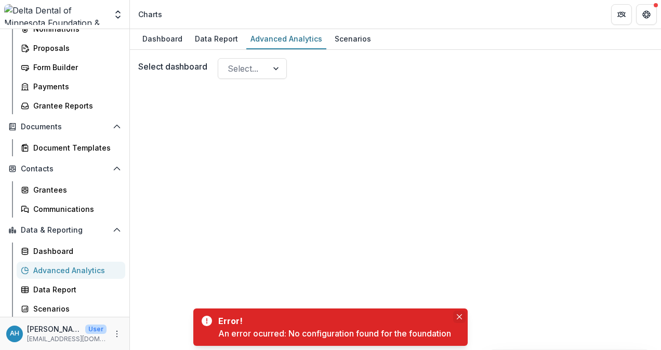
click at [460, 317] on icon "Close" at bounding box center [459, 316] width 5 height 5
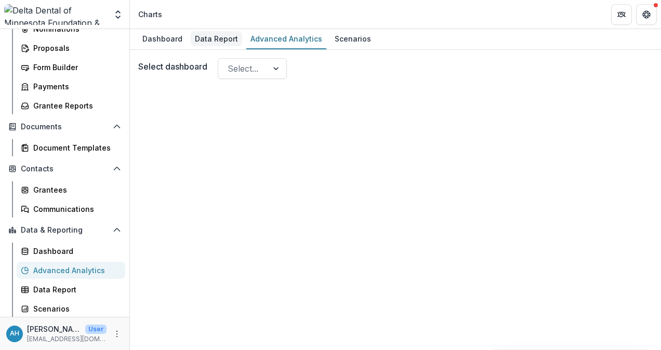
click at [220, 39] on div "Data Report" at bounding box center [216, 38] width 51 height 15
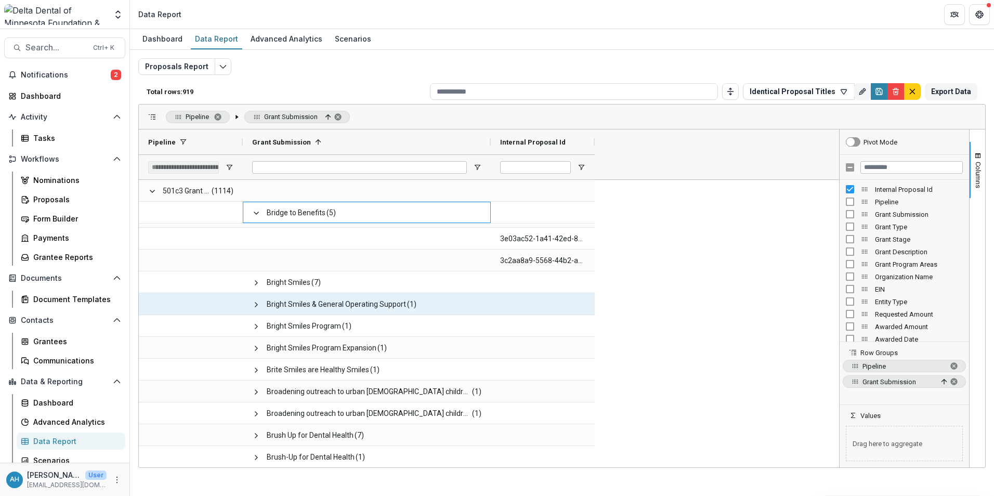
scroll to position [2183, 0]
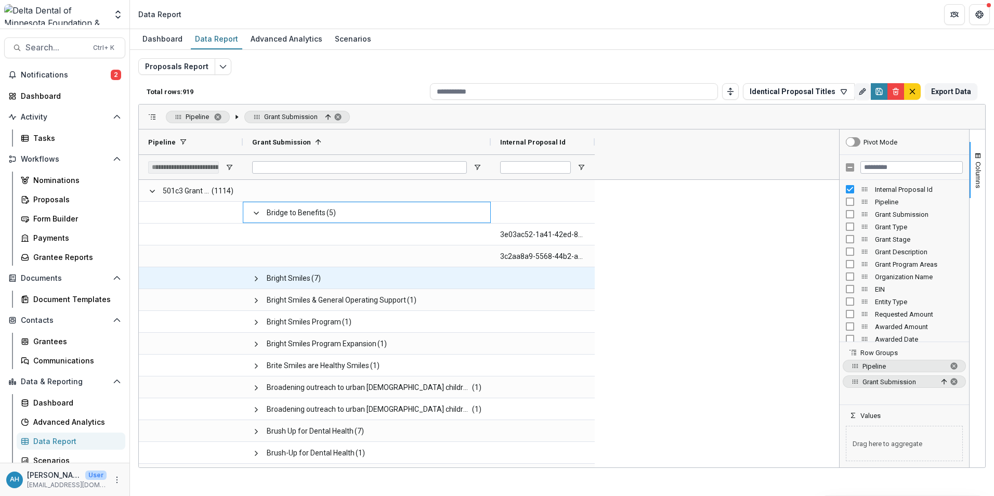
click at [289, 280] on span "Bright Smiles" at bounding box center [289, 278] width 44 height 21
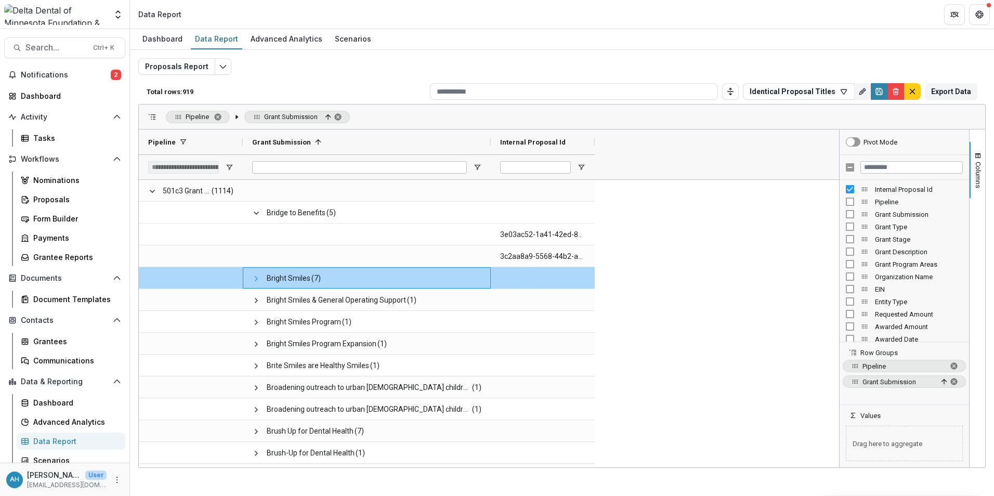
click at [255, 275] on span at bounding box center [256, 278] width 8 height 8
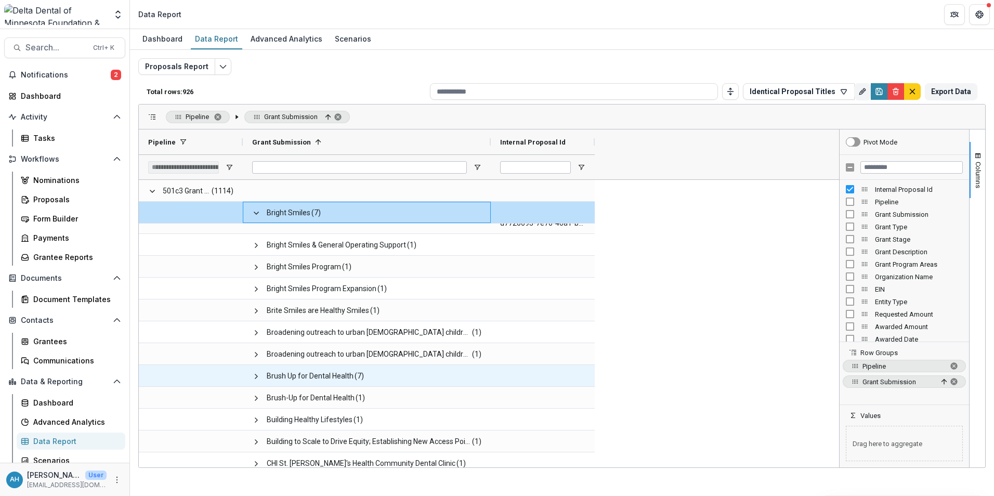
scroll to position [2442, 0]
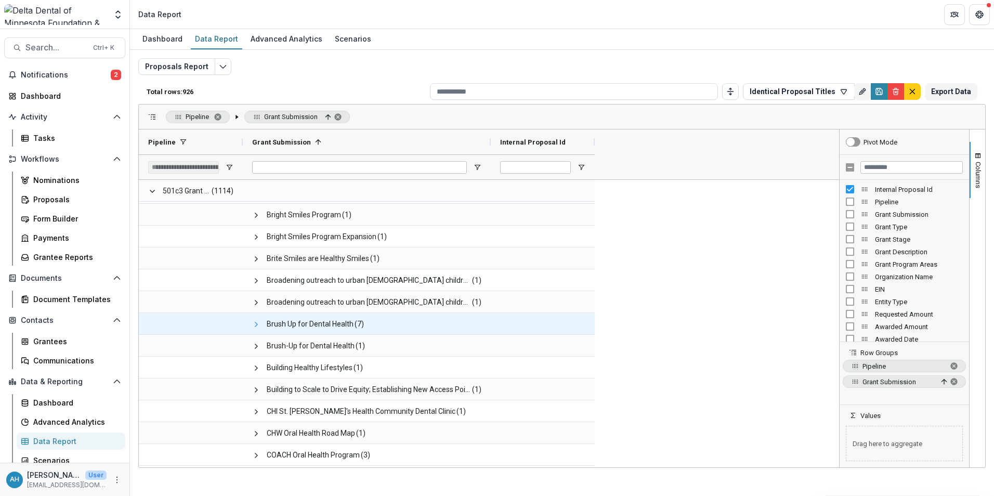
click at [258, 325] on span at bounding box center [256, 324] width 8 height 8
